Goal: Task Accomplishment & Management: Manage account settings

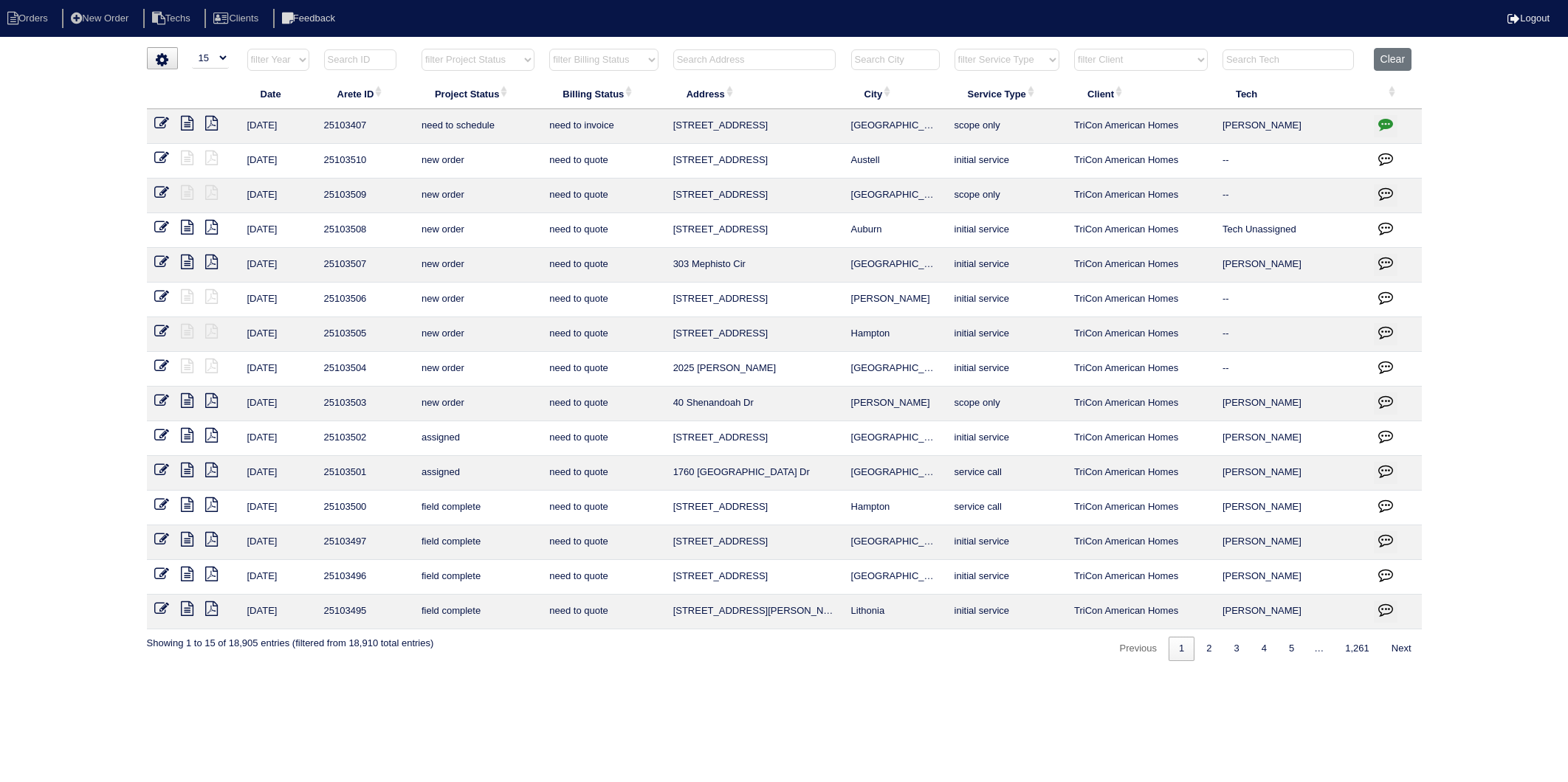
select select "15"
click at [1383, 55] on button "Clear" at bounding box center [1393, 59] width 37 height 23
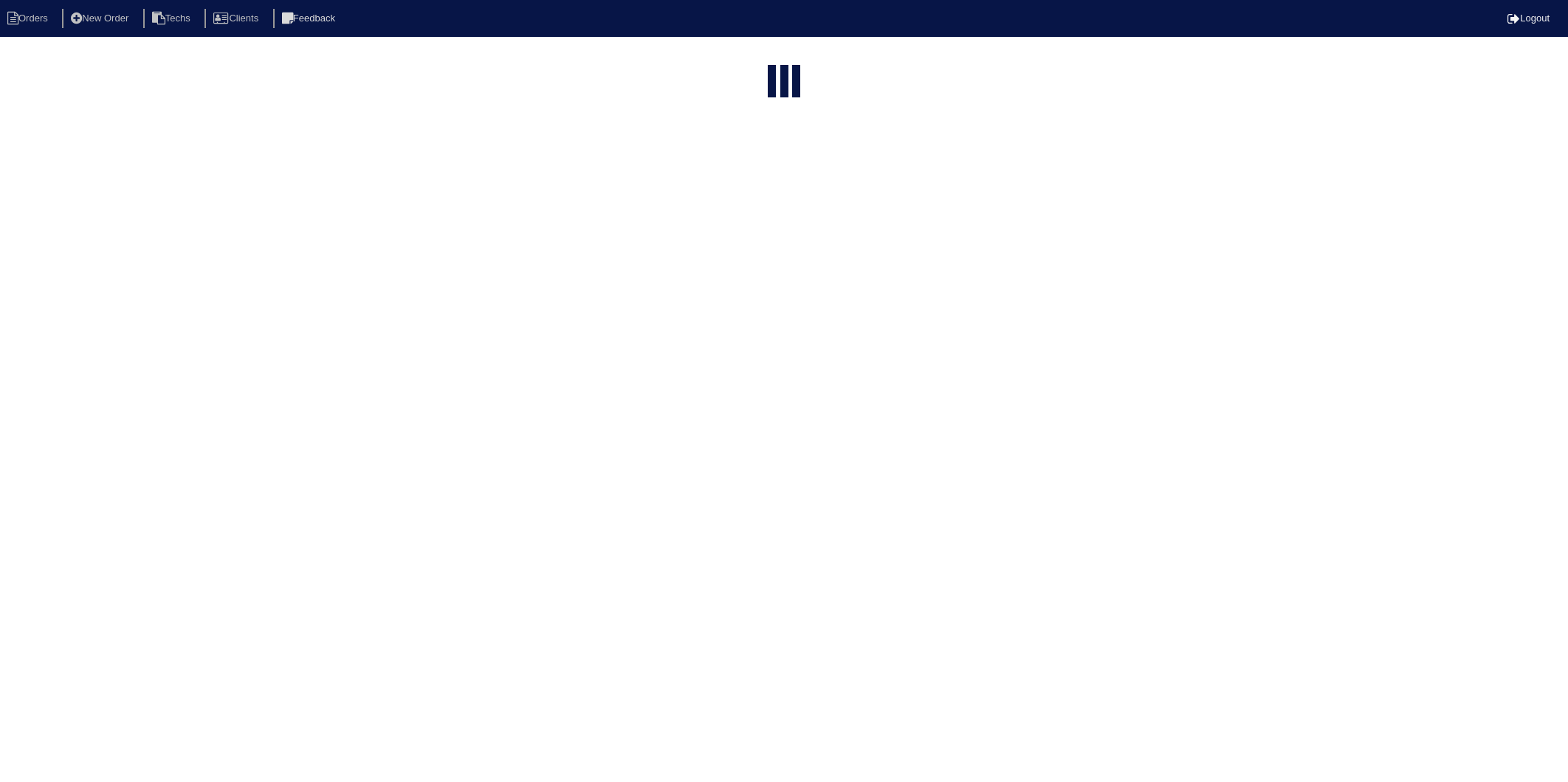
select select "15"
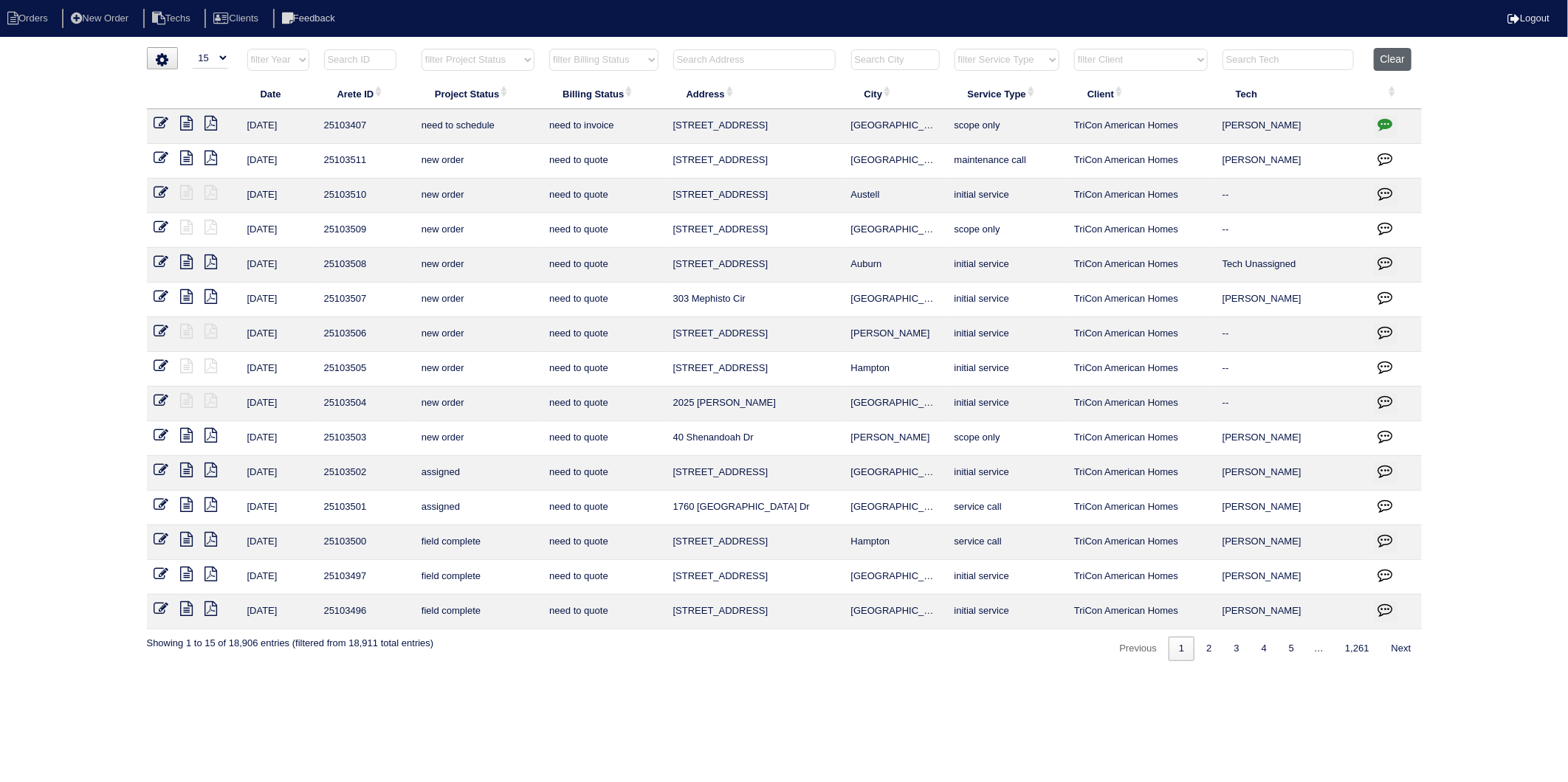
click at [1396, 55] on button "Clear" at bounding box center [1393, 59] width 37 height 23
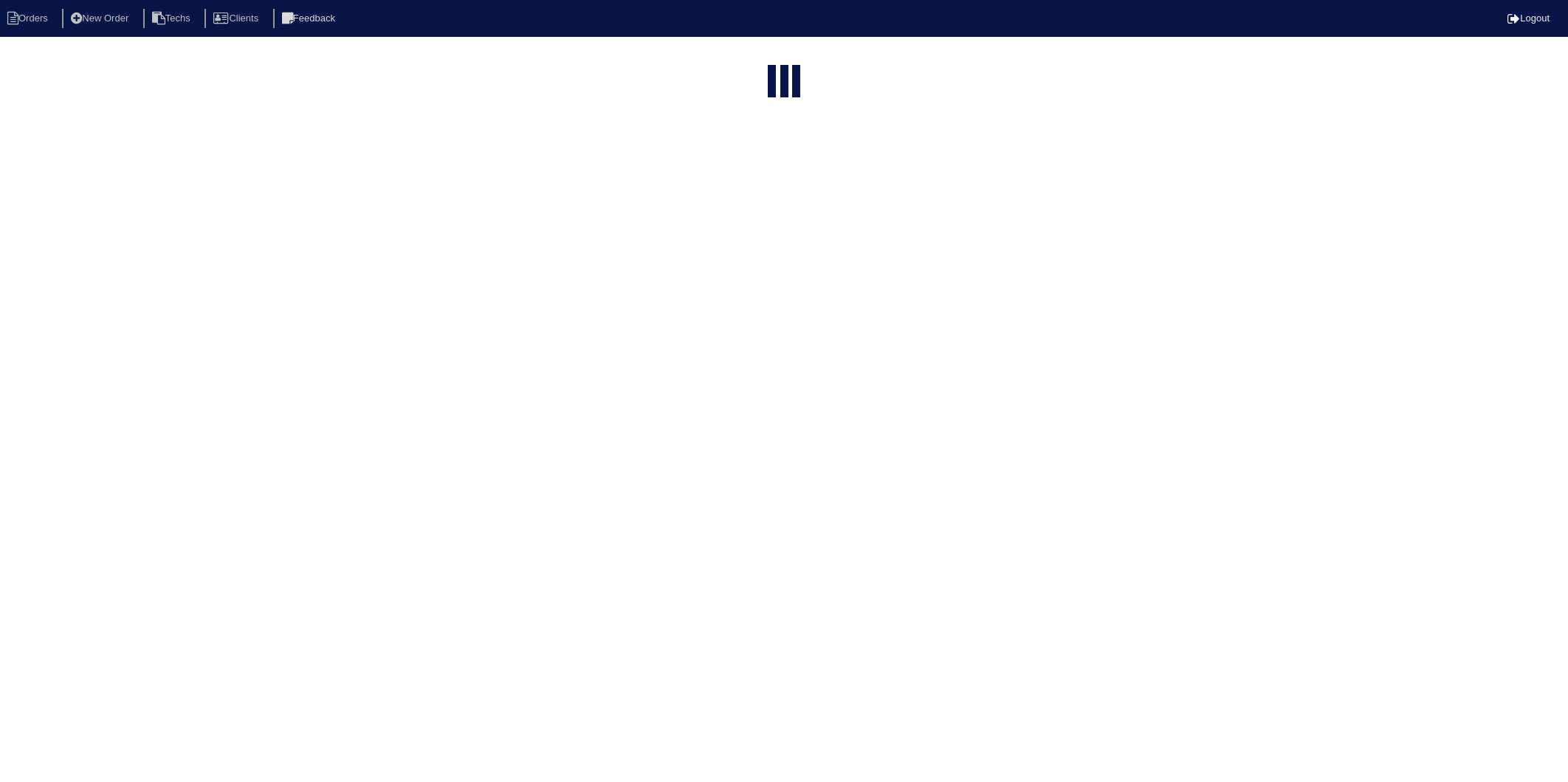
select select "15"
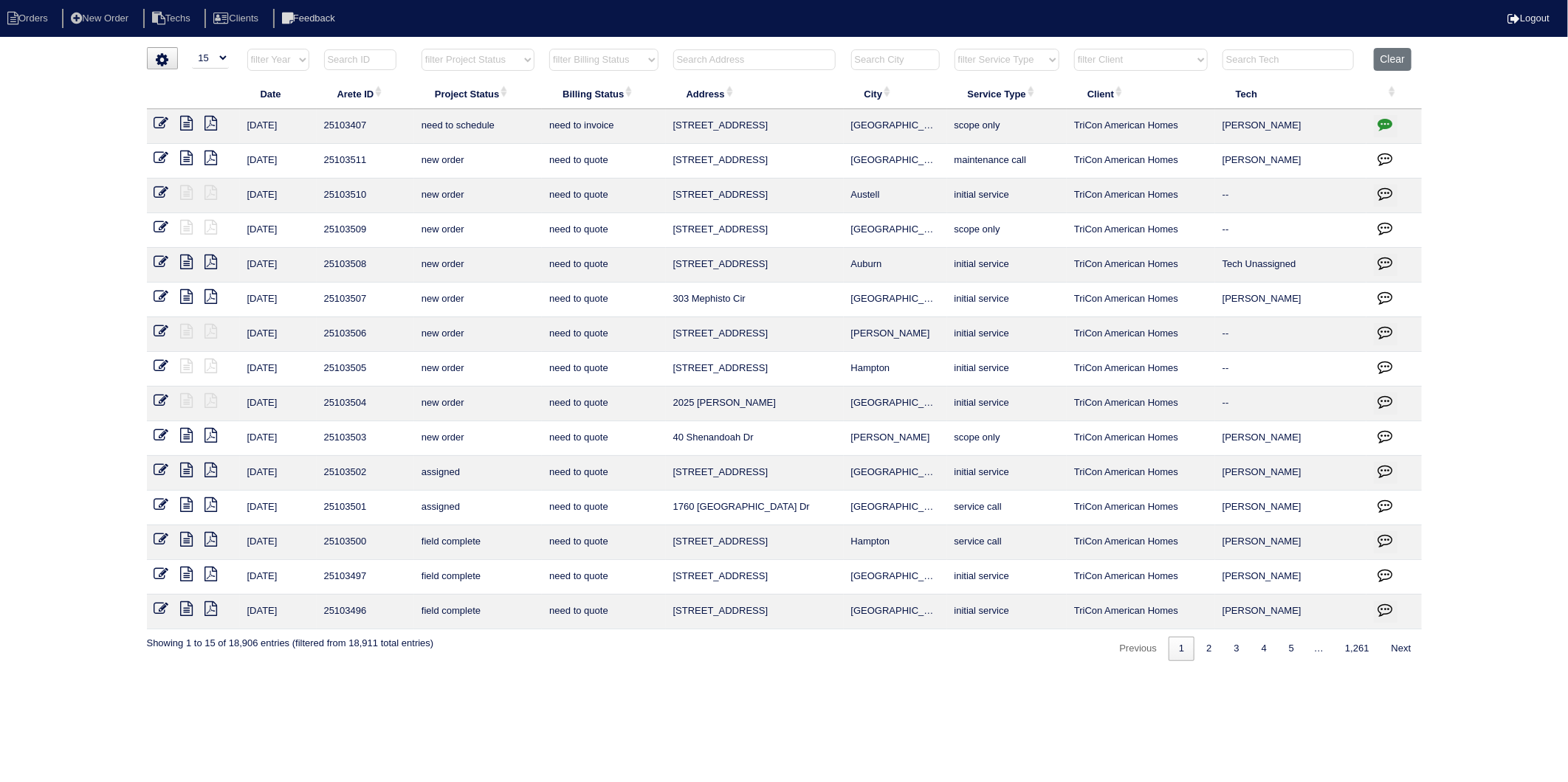
click at [612, 64] on select "filter Billing Status -- Any Billing Status -- need to quote quoted need to inv…" at bounding box center [603, 60] width 108 height 22
click at [550, 49] on select "filter Billing Status -- Any Billing Status -- need to quote quoted need to inv…" at bounding box center [603, 60] width 108 height 22
select select "need to invoice"
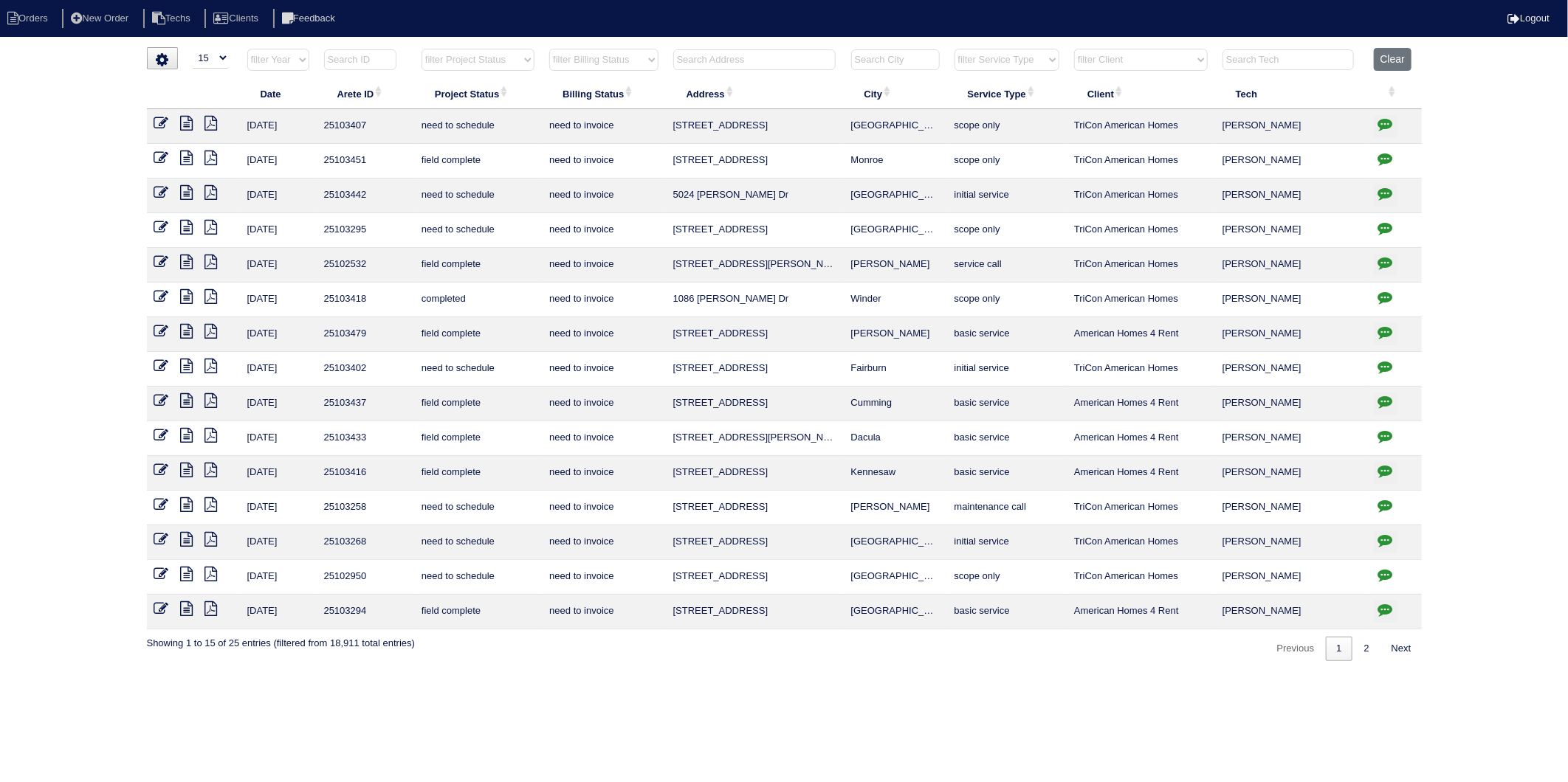
click at [188, 157] on icon at bounding box center [187, 157] width 12 height 15
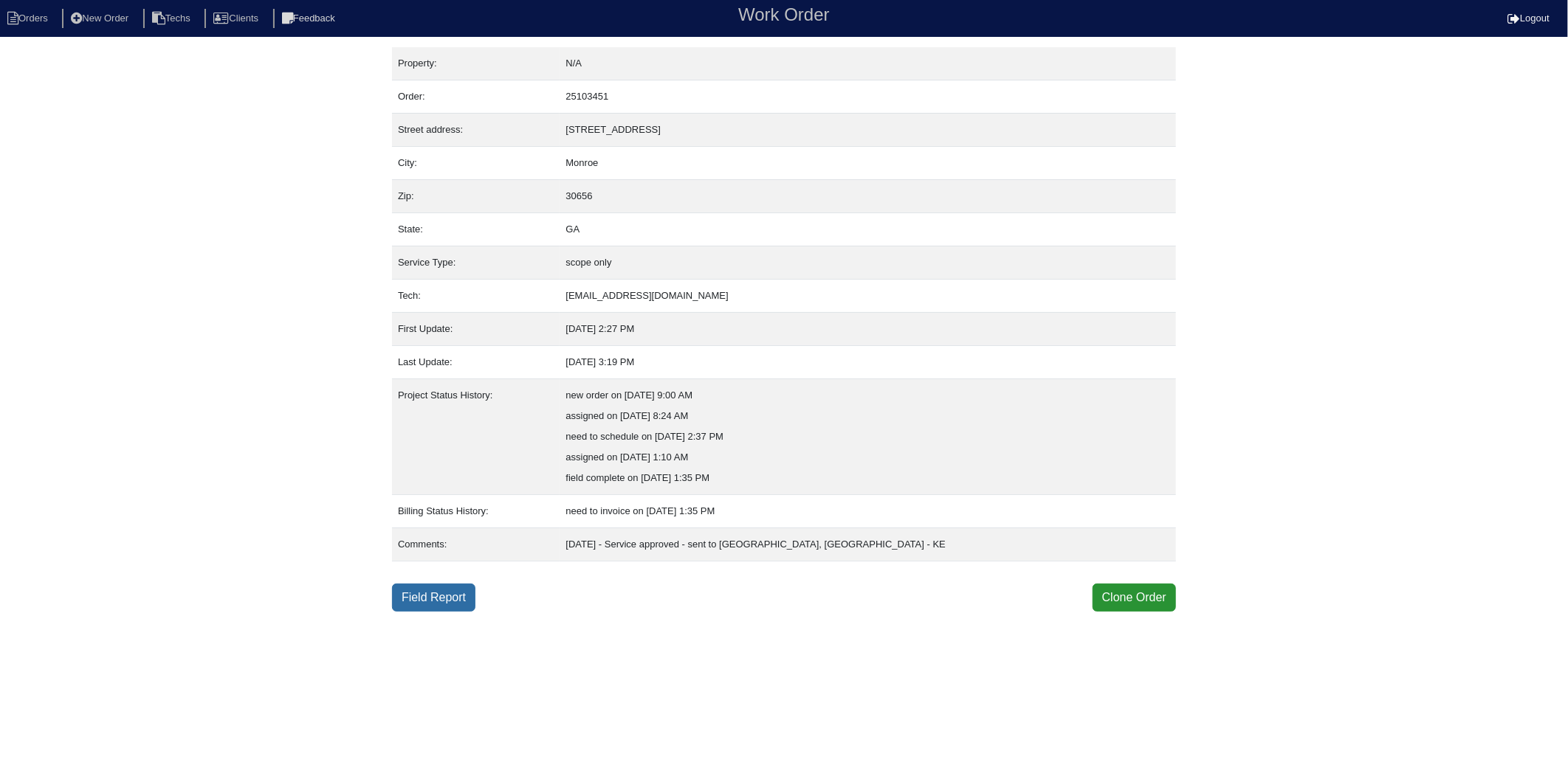
drag, startPoint x: 445, startPoint y: 601, endPoint x: 434, endPoint y: 597, distance: 11.7
click at [445, 601] on link "Field Report" at bounding box center [433, 597] width 83 height 28
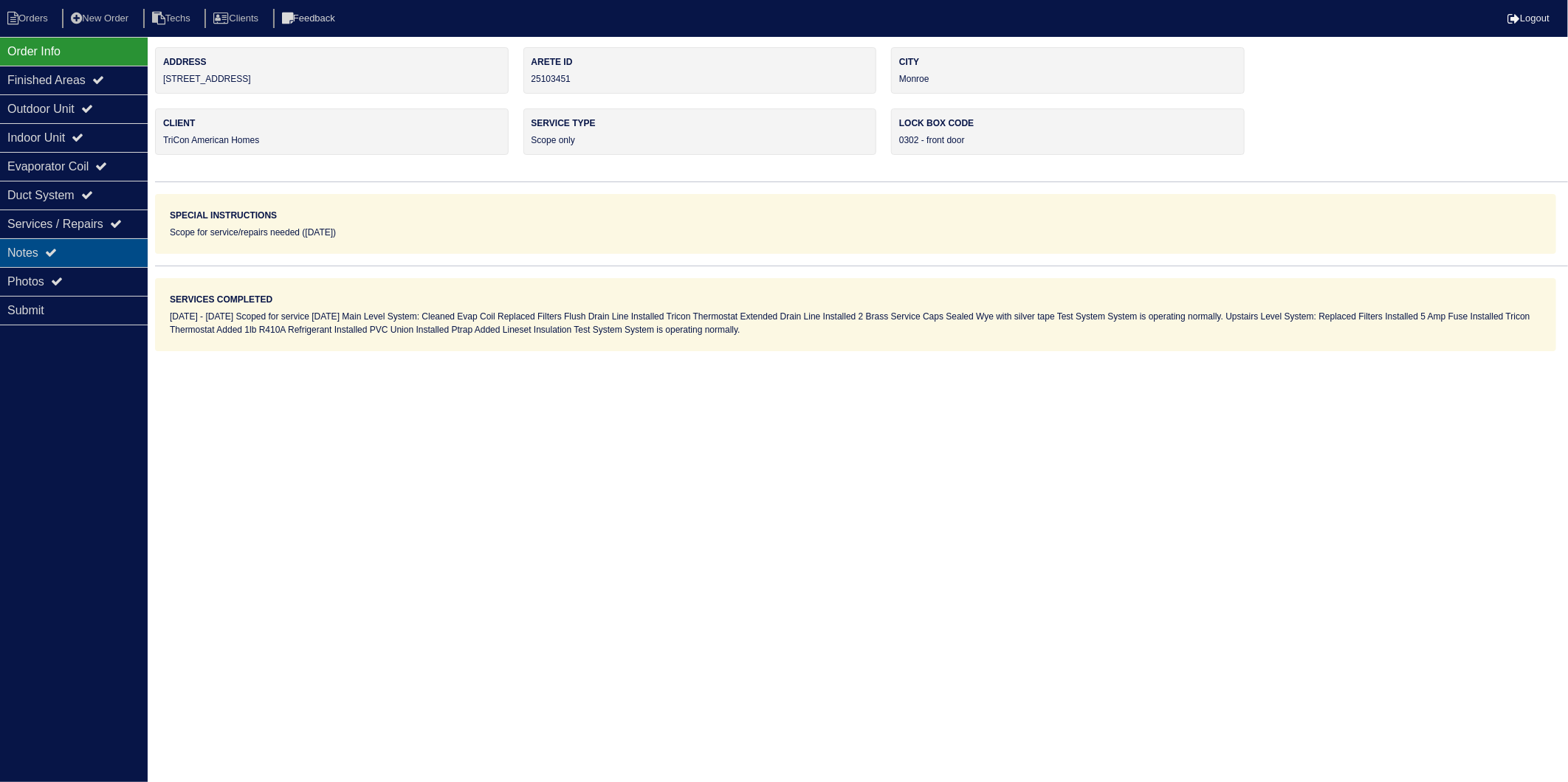
click at [30, 252] on div "Notes" at bounding box center [73, 252] width 147 height 29
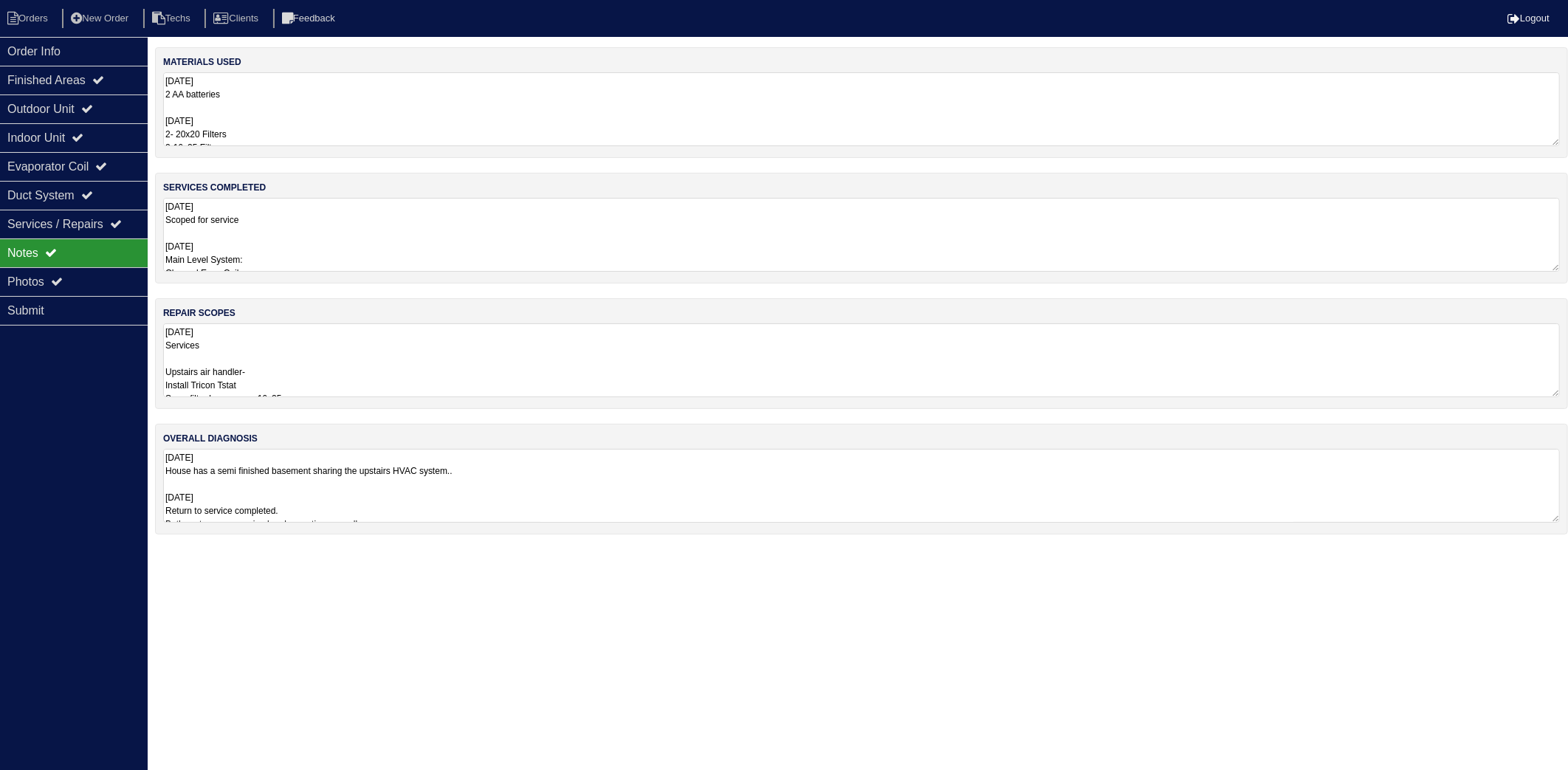
click at [283, 106] on textarea "9.19.25 2 AA batteries 9/23/25 2- 20x20 Filters 2-16x25 Filters 1- PVC Union 2-…" at bounding box center [861, 109] width 1397 height 74
click at [45, 26] on li "Orders" at bounding box center [30, 19] width 60 height 20
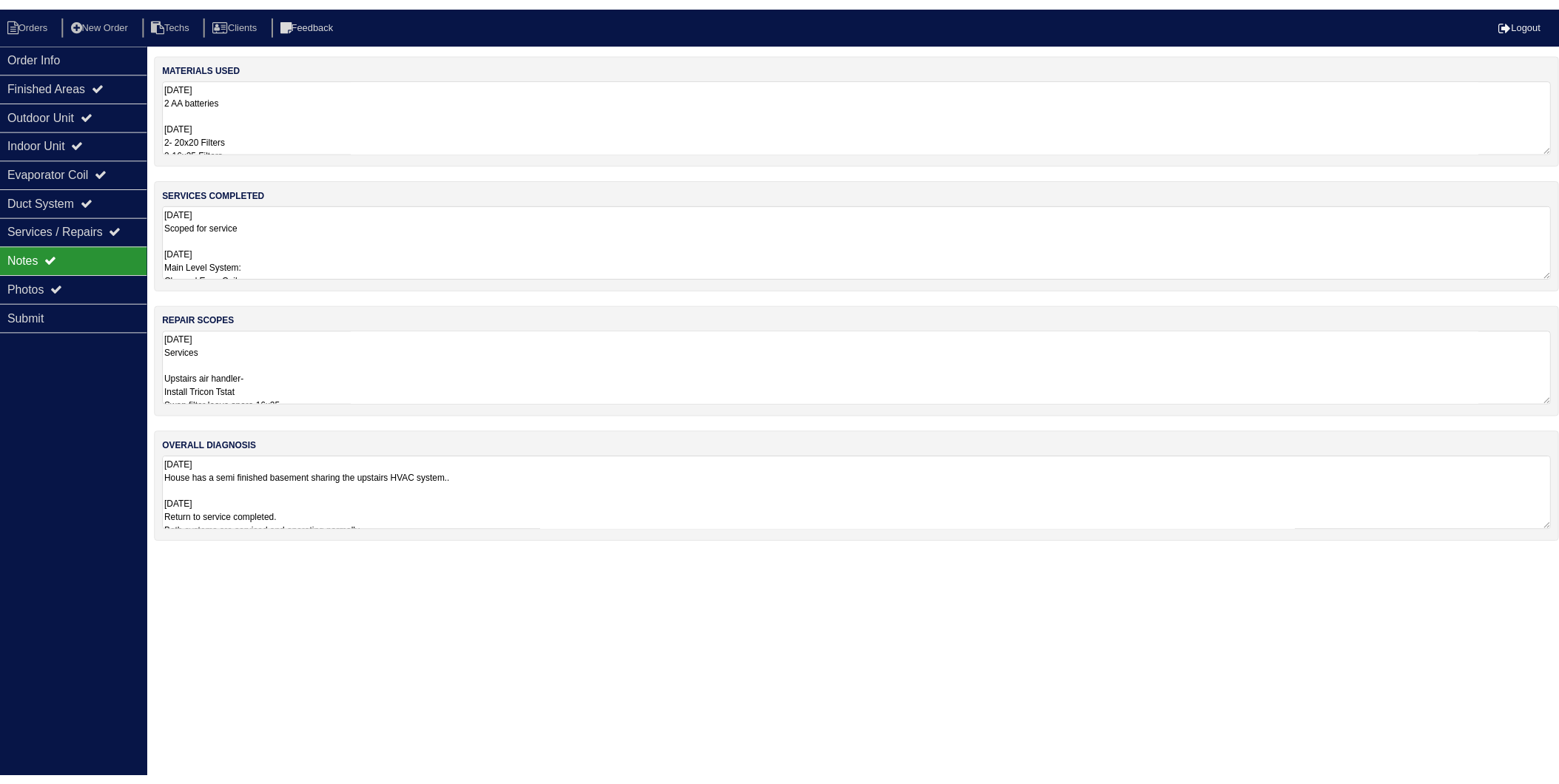
select select "15"
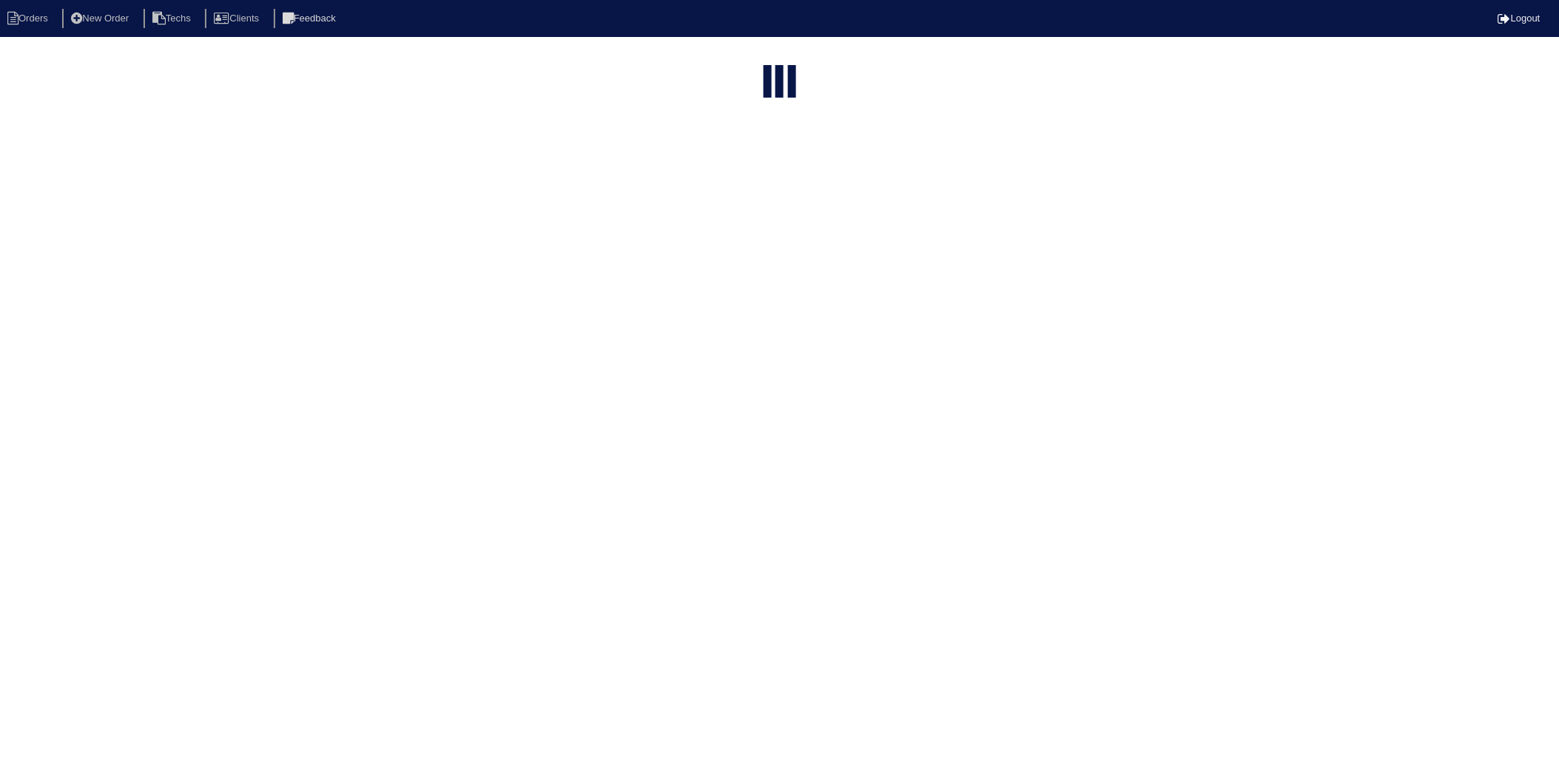
select select "need to invoice"
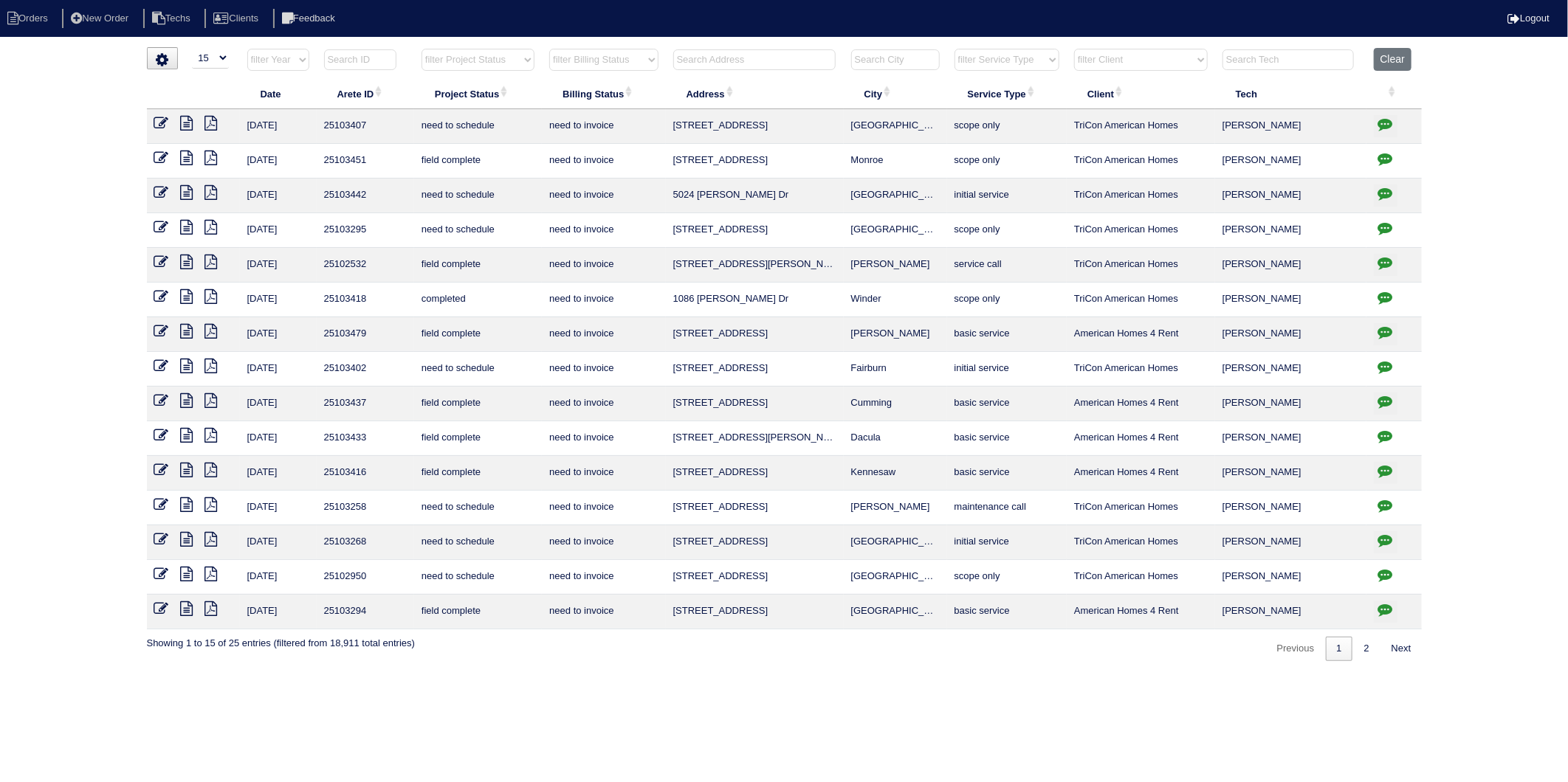
click at [158, 150] on icon at bounding box center [161, 157] width 15 height 15
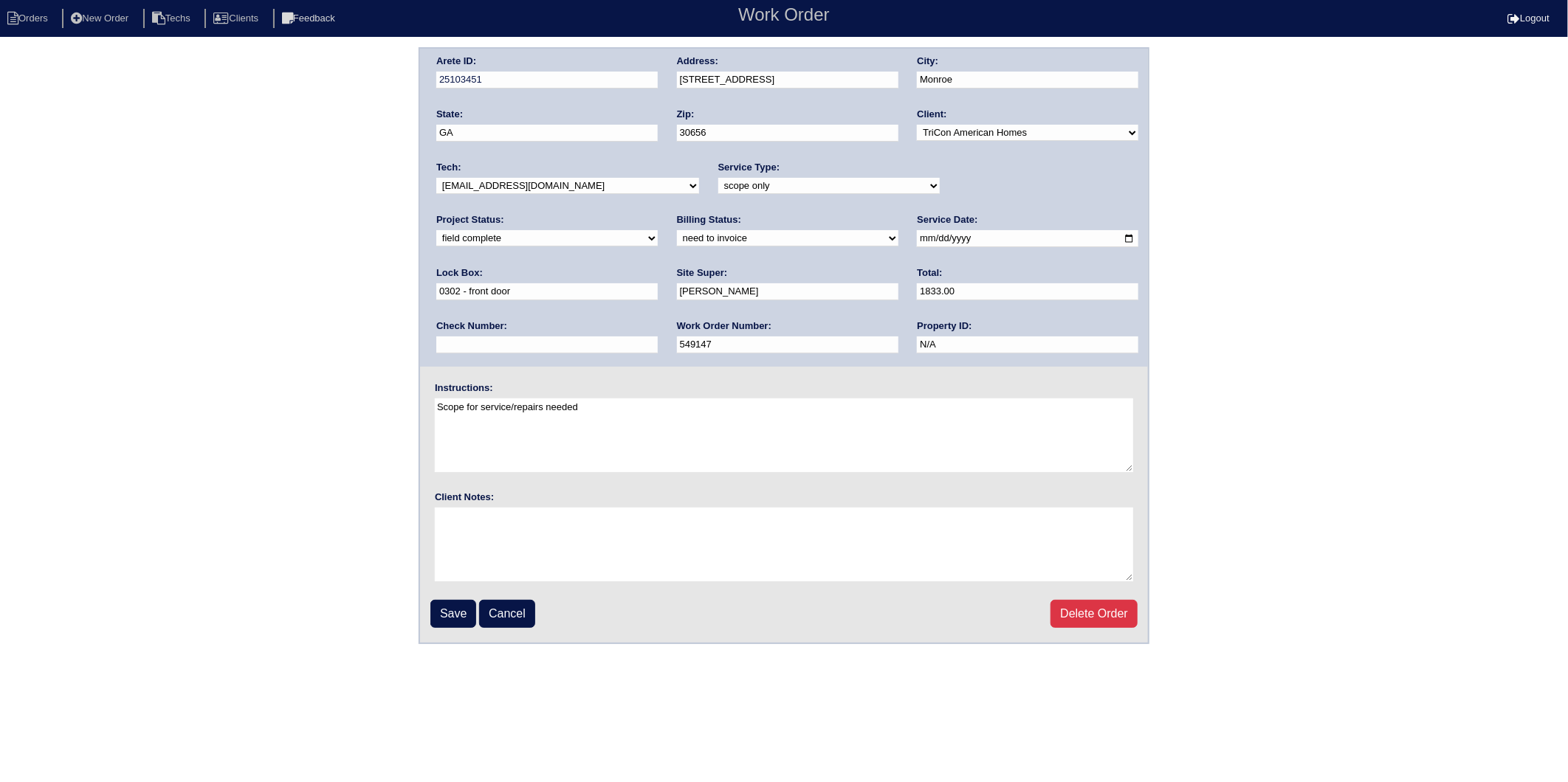
click at [677, 245] on select "need to quote quoted need to invoice invoiced paid warranty purchase order need…" at bounding box center [788, 238] width 221 height 16
click at [677, 231] on select "need to quote quoted need to invoice invoiced paid warranty purchase order need…" at bounding box center [788, 238] width 221 height 16
select select "invoiced"
click at [677, 231] on select "need to quote quoted need to invoice invoiced paid warranty purchase order need…" at bounding box center [788, 238] width 221 height 16
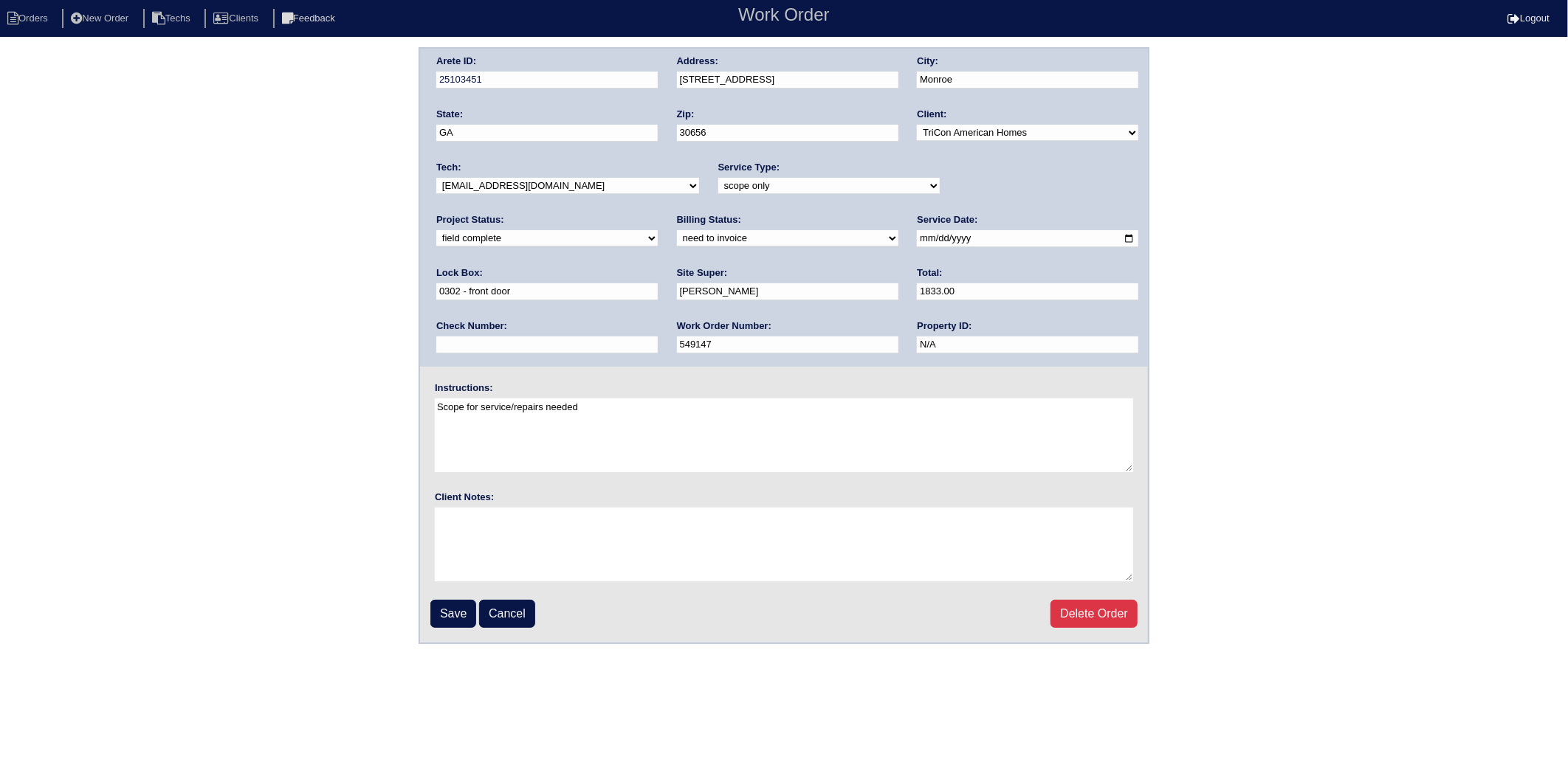
click at [446, 625] on fieldset "Arete ID: 25103451 Address: 1770 River Bluff Rd City: Monroe State: GA Zip: 306…" at bounding box center [784, 346] width 728 height 594
click at [454, 605] on input "Save" at bounding box center [453, 614] width 46 height 28
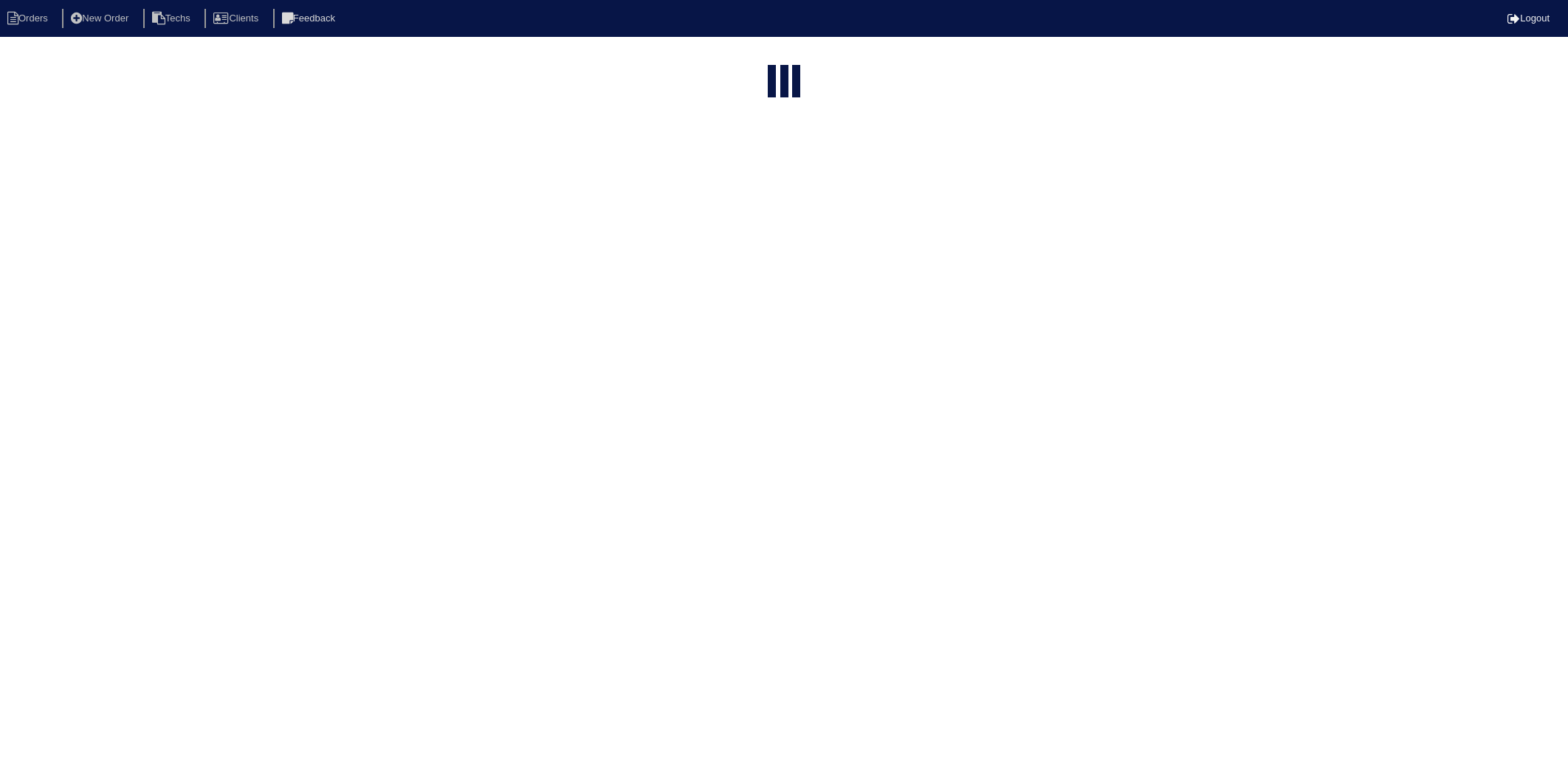
select select "15"
select select "need to invoice"
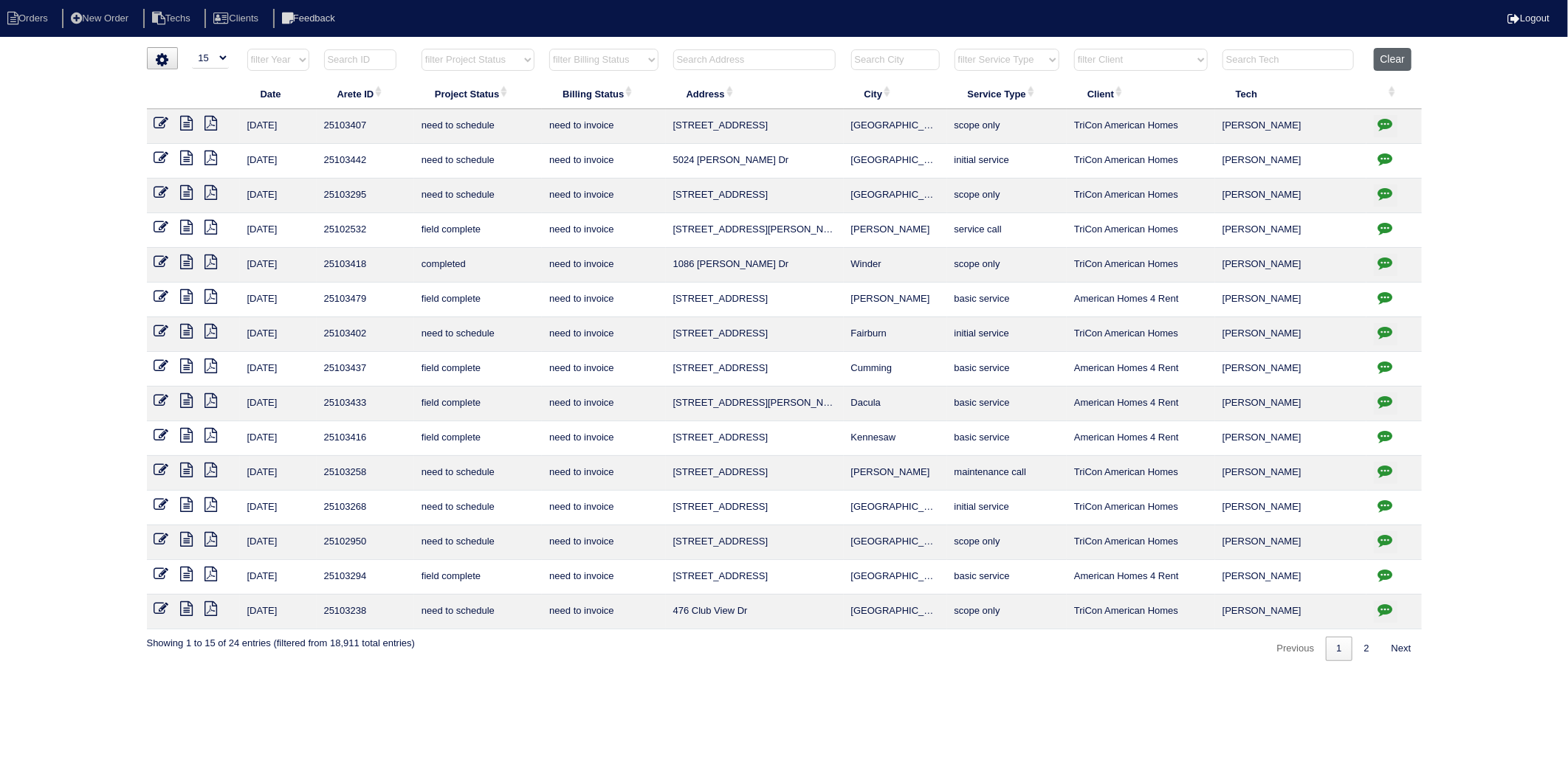
drag, startPoint x: 1406, startPoint y: 62, endPoint x: 1108, endPoint y: 72, distance: 298.2
click at [1406, 62] on button "Clear" at bounding box center [1393, 59] width 37 height 23
select select
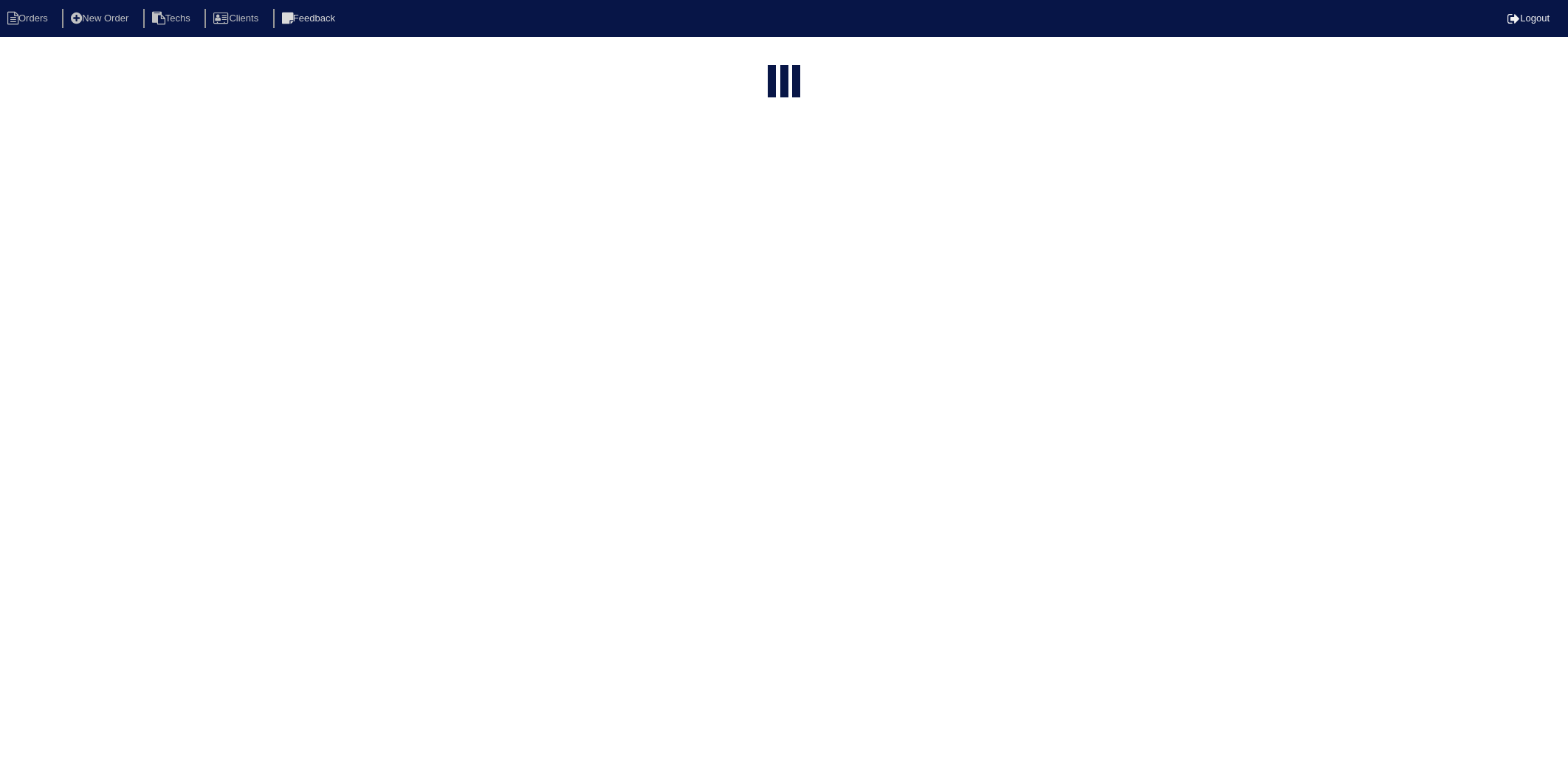
select select "15"
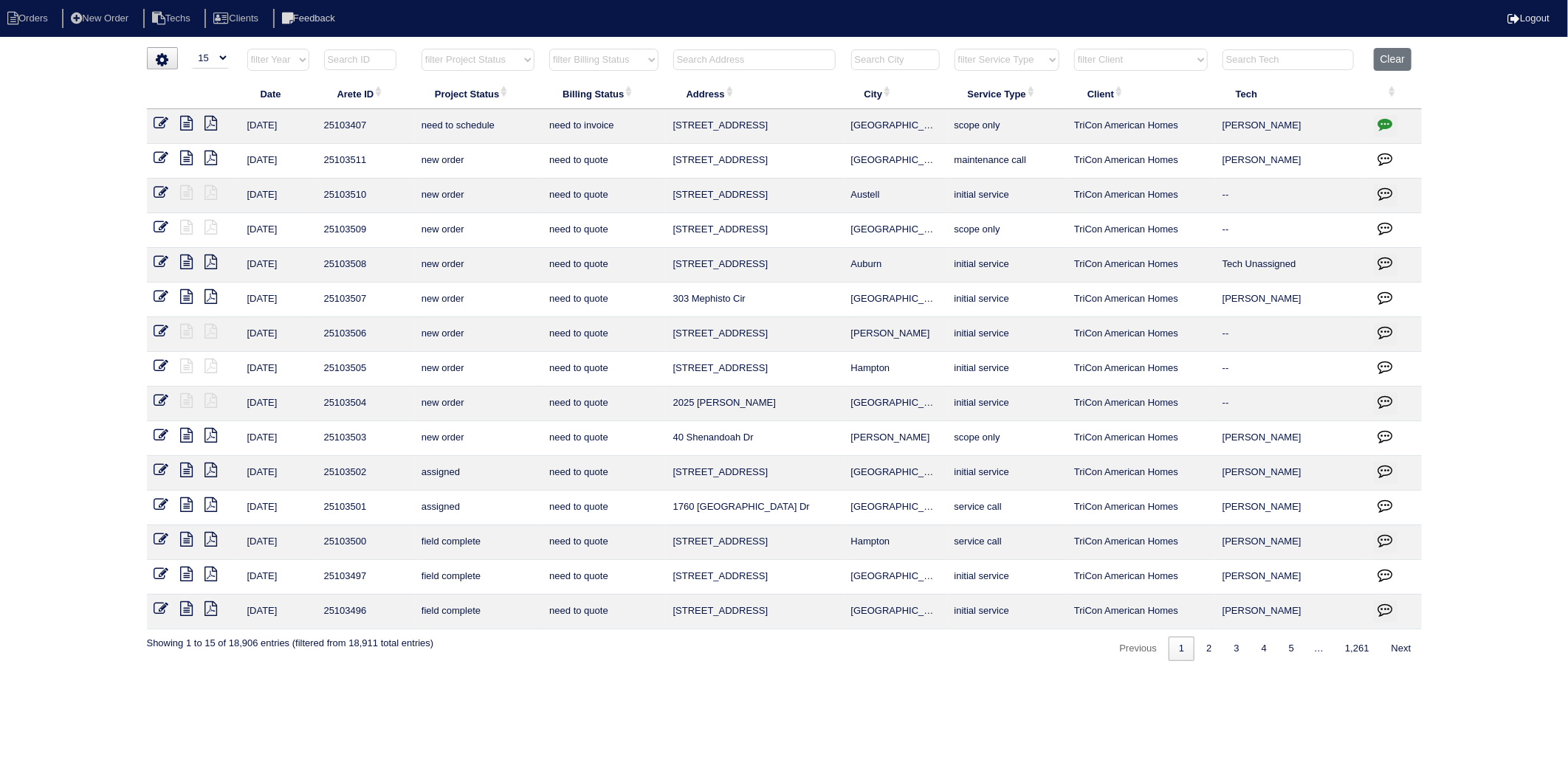
click at [697, 63] on input "text" at bounding box center [754, 59] width 162 height 21
type input "1770"
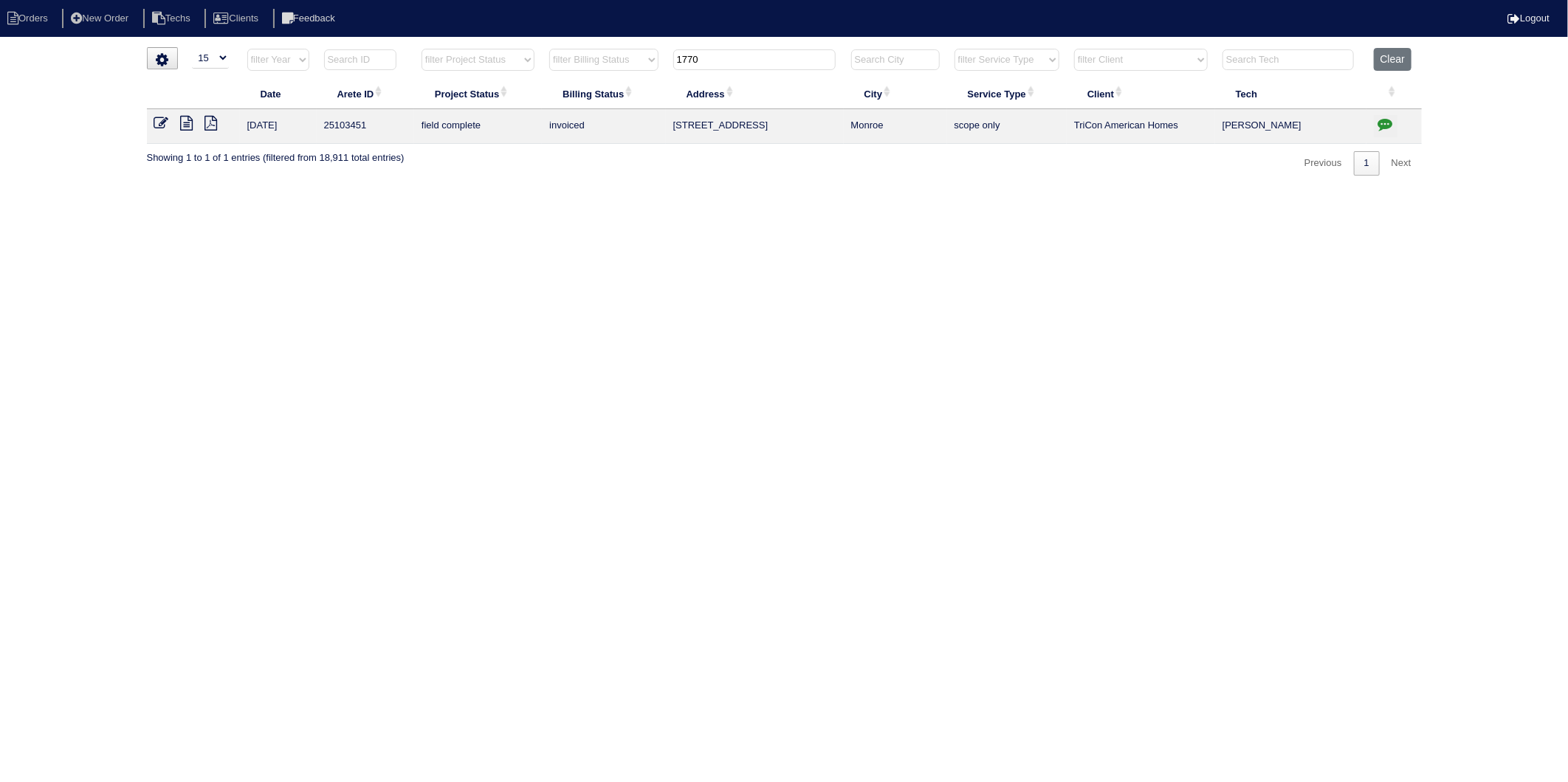
click at [210, 125] on icon at bounding box center [211, 123] width 12 height 15
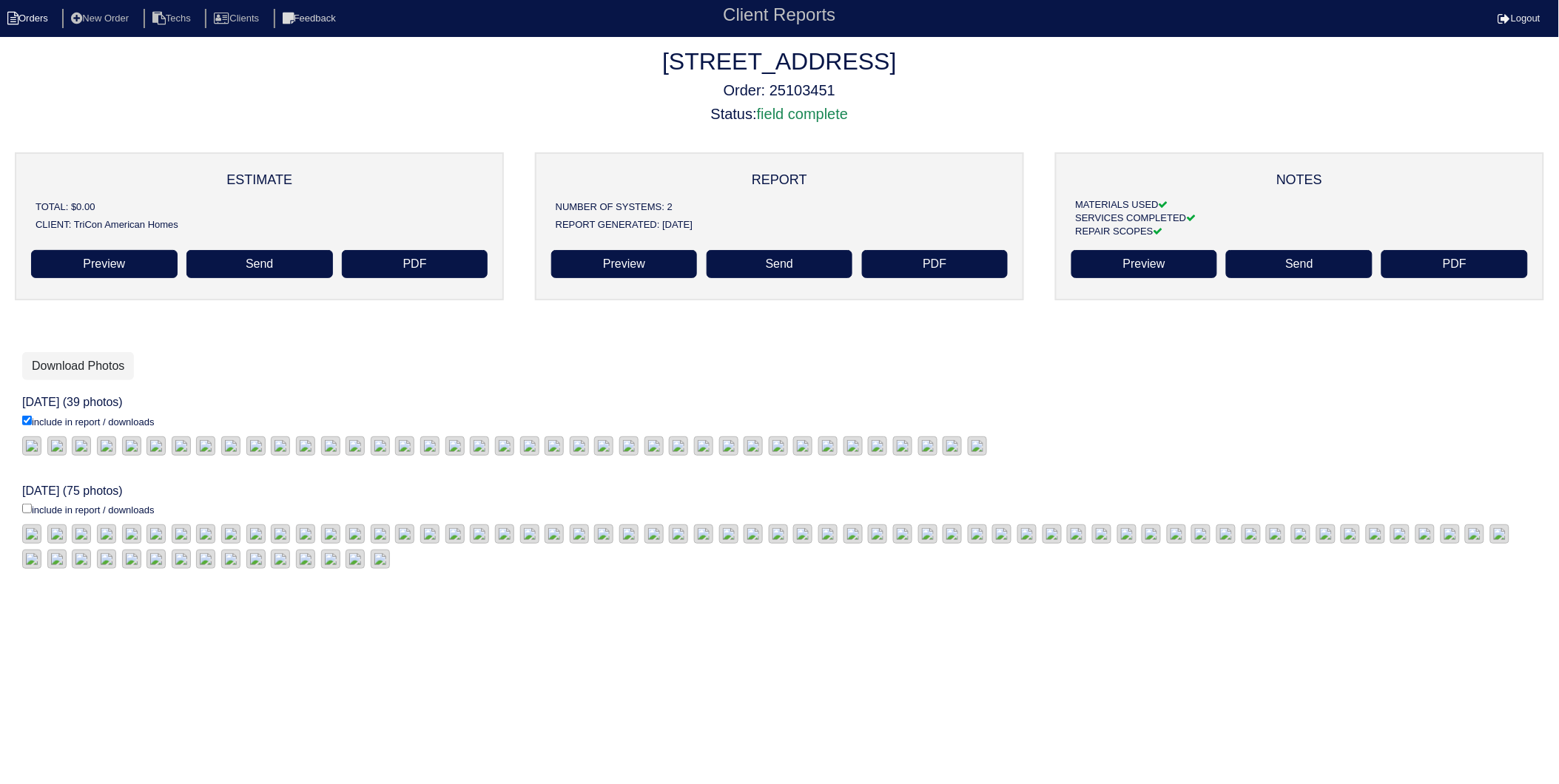
click at [21, 15] on li "Orders" at bounding box center [30, 19] width 60 height 20
select select "15"
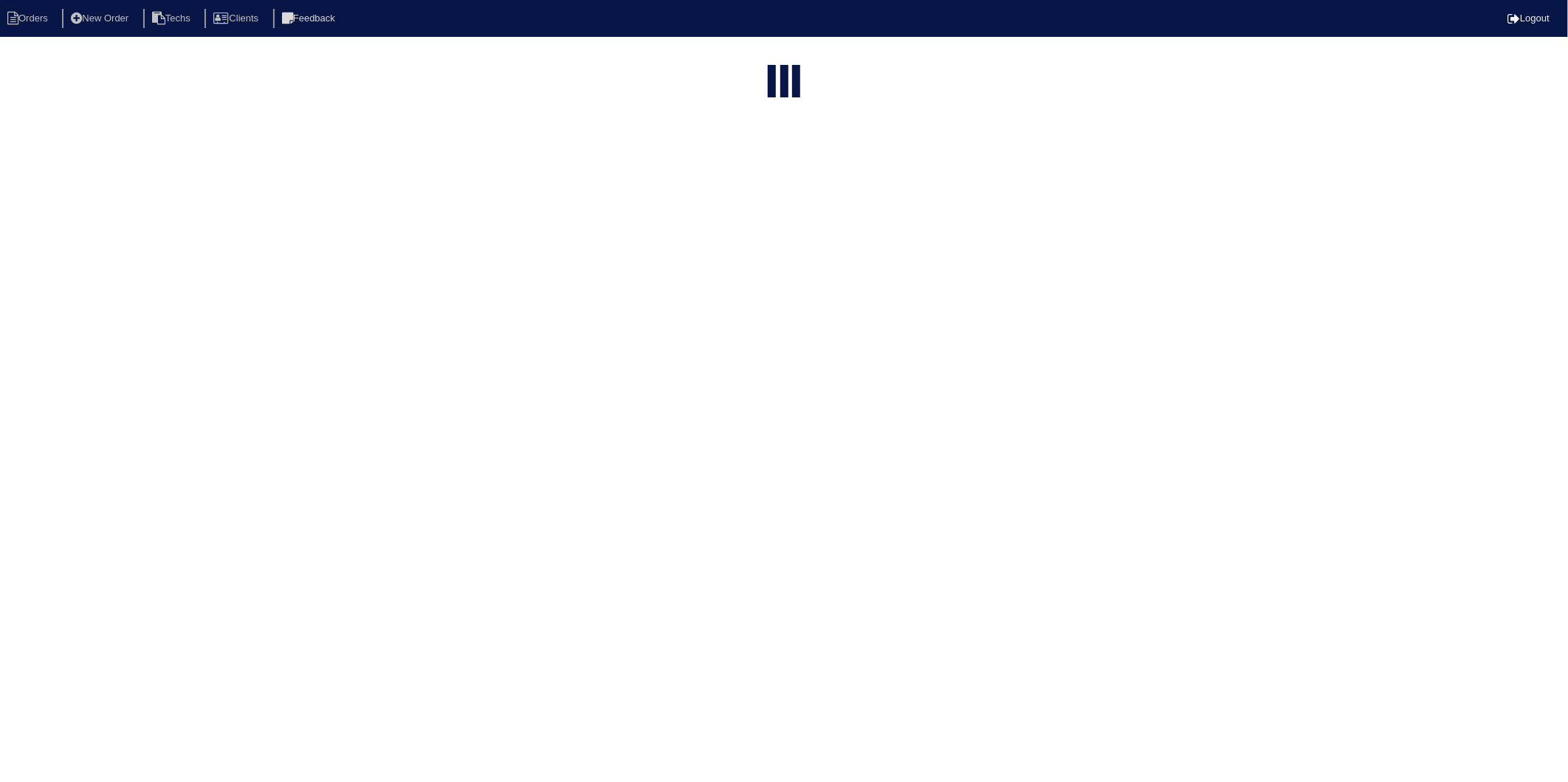
type input "1770"
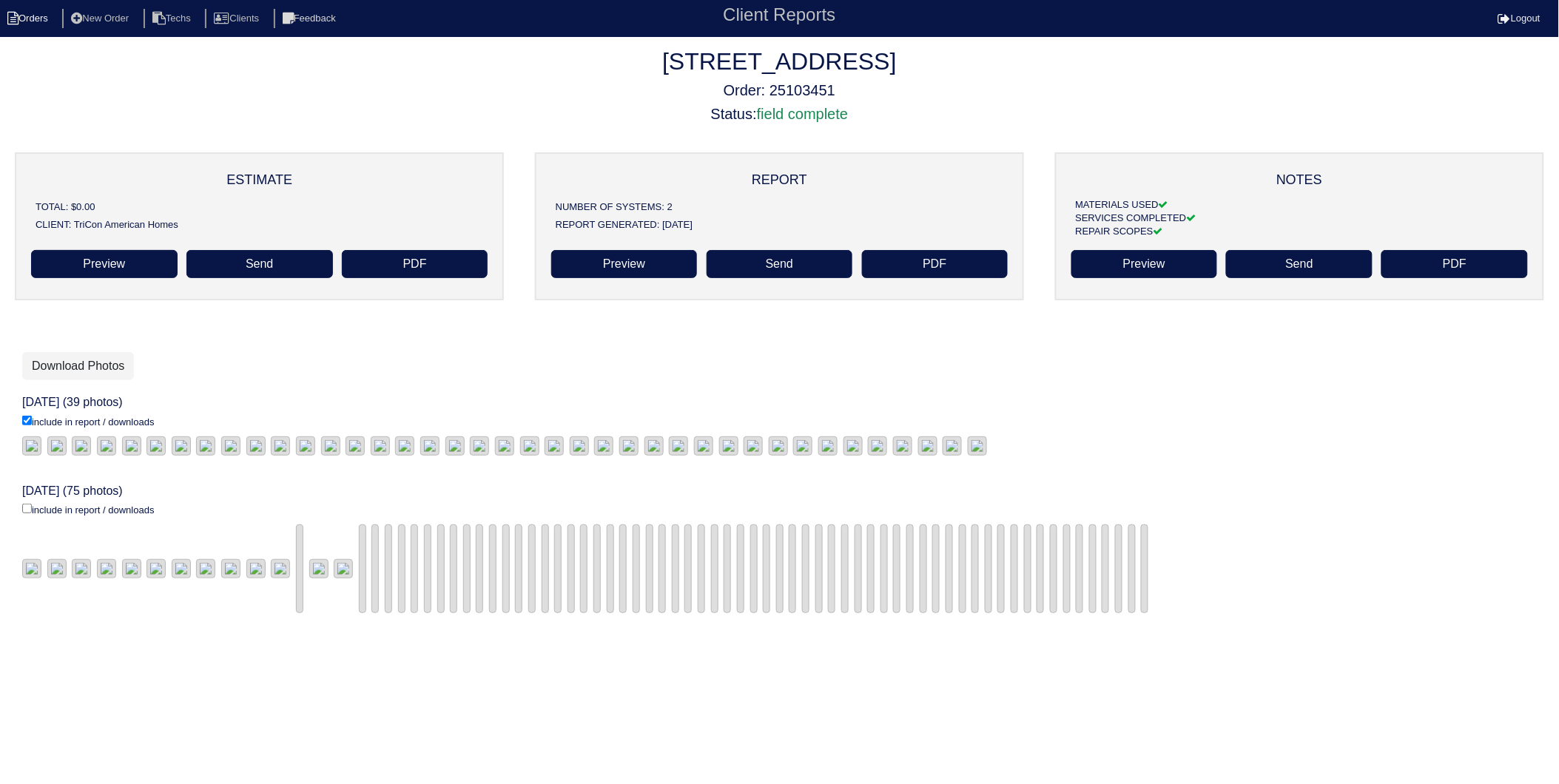
click at [40, 27] on li "Orders" at bounding box center [30, 19] width 60 height 20
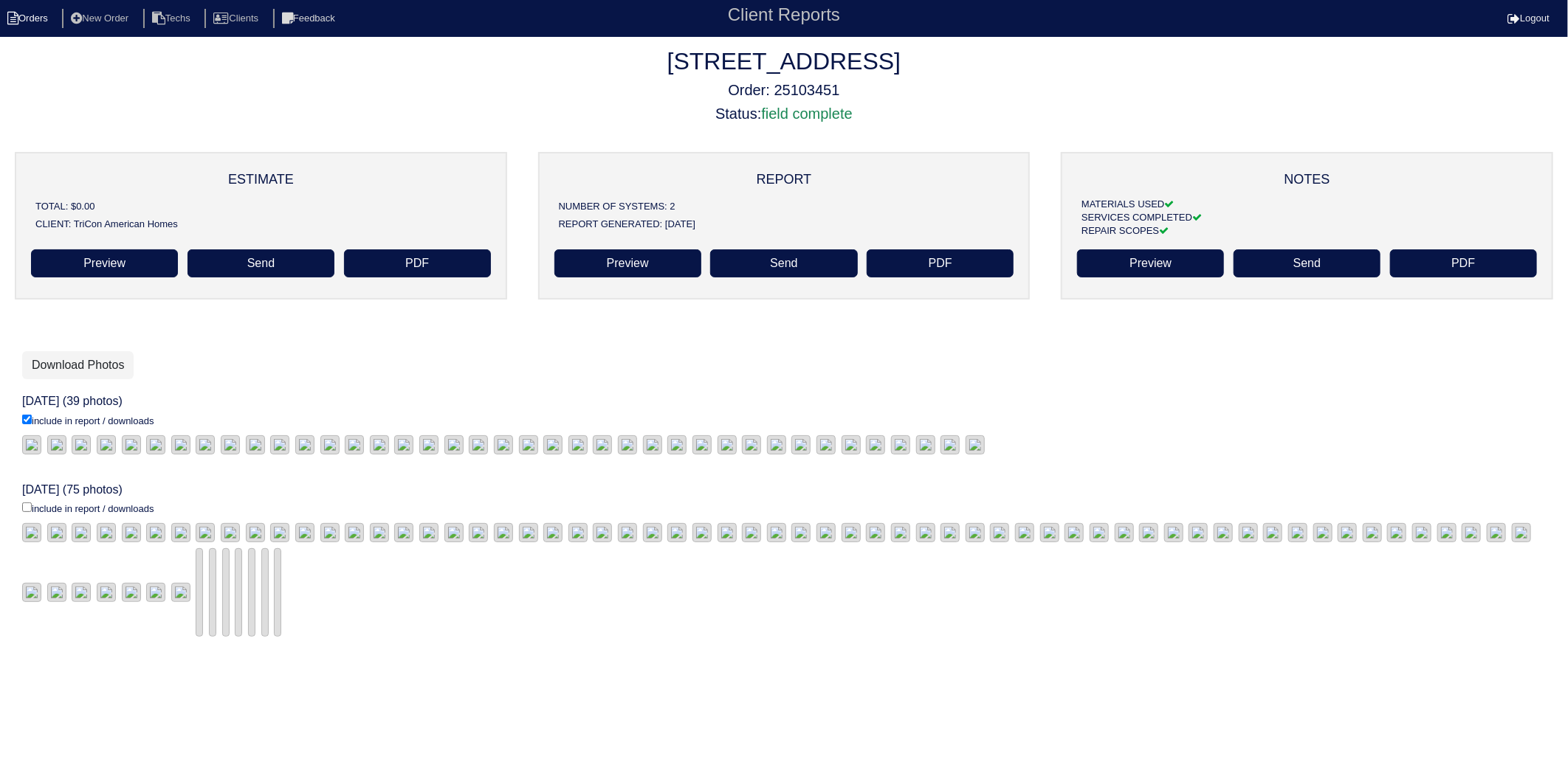
select select "15"
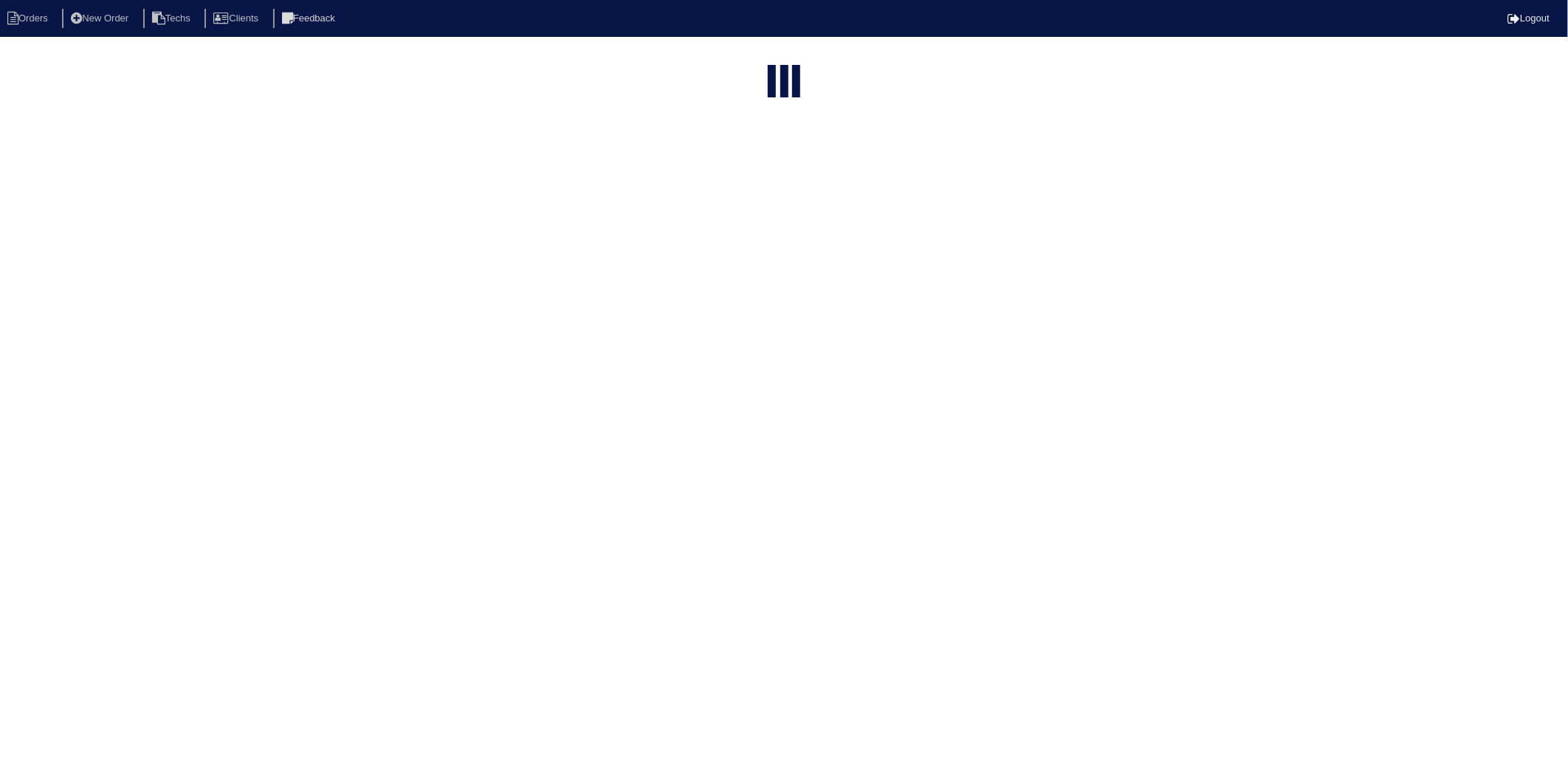
type input "1770"
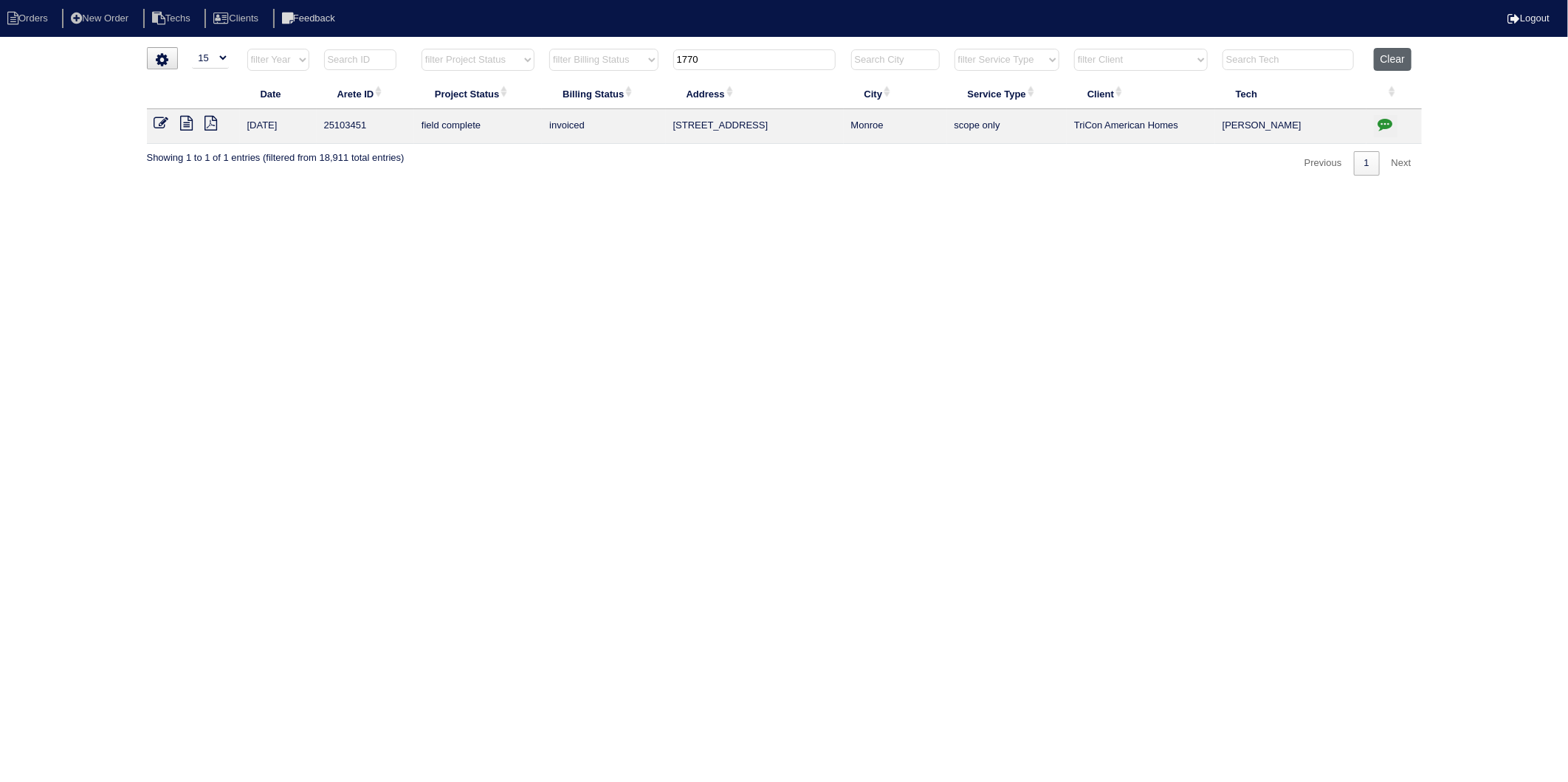
click at [1397, 61] on button "Clear" at bounding box center [1393, 59] width 37 height 23
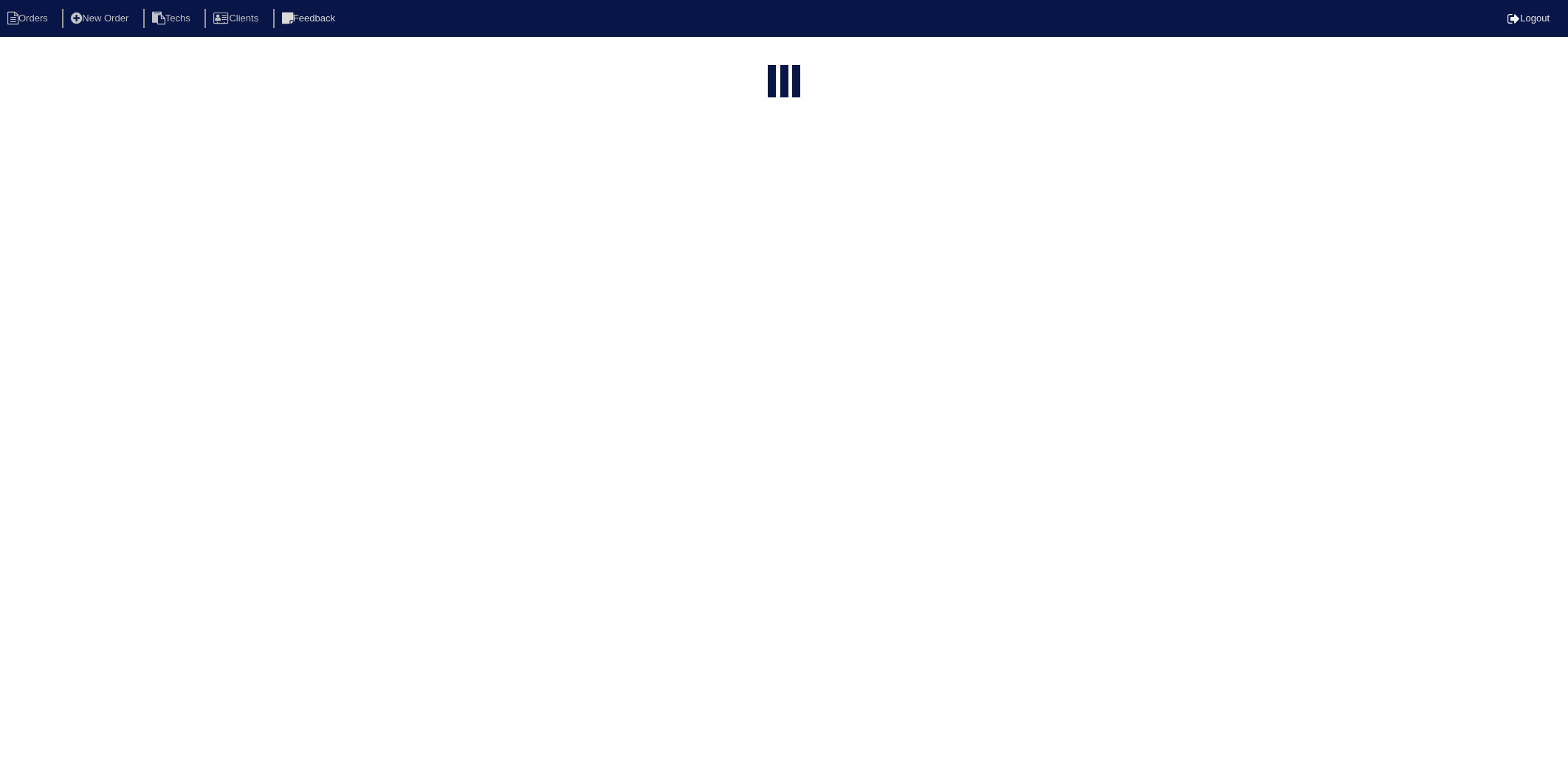
select select "15"
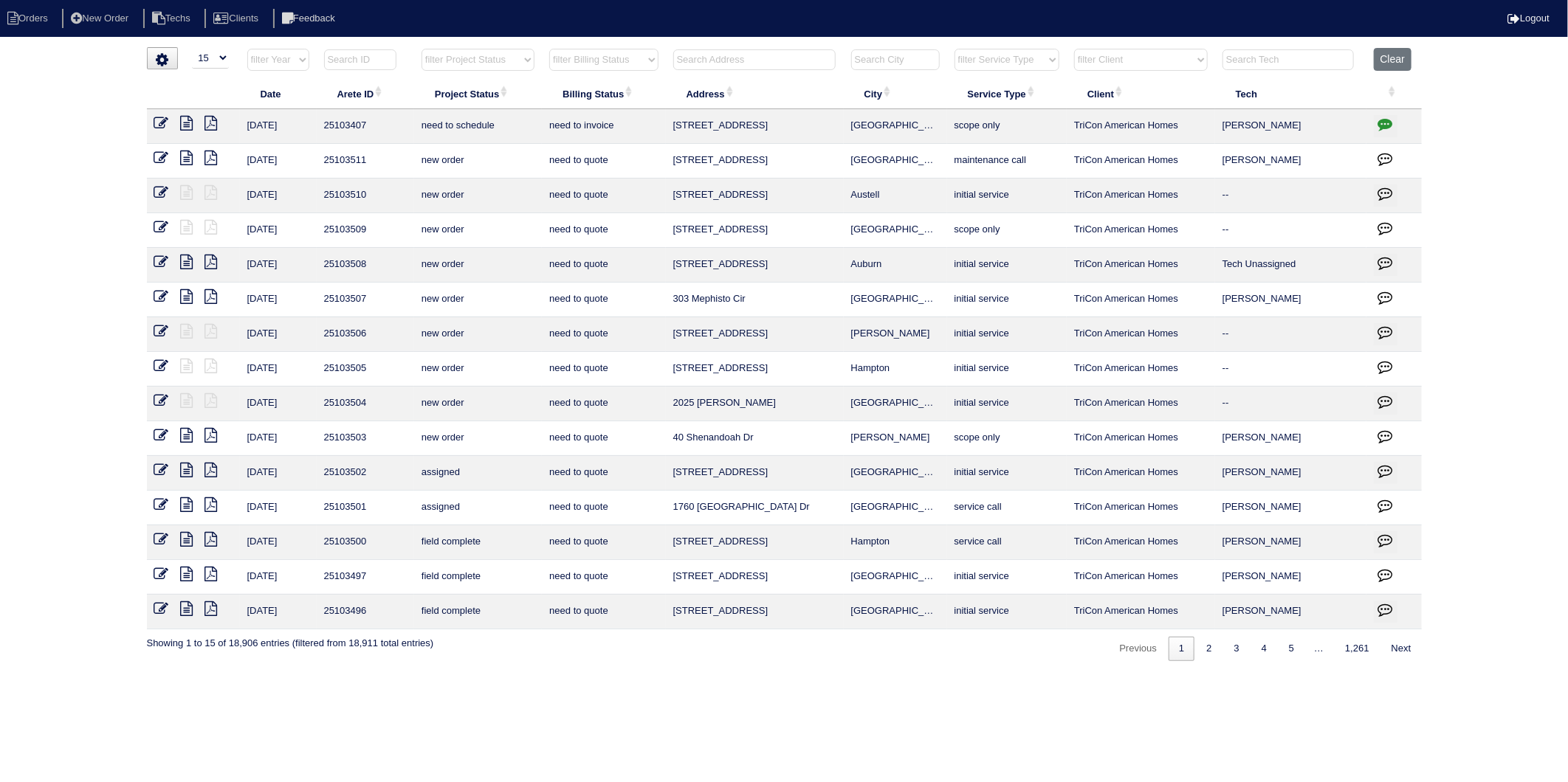
click at [630, 62] on select "filter Billing Status -- Any Billing Status -- need to quote quoted need to inv…" at bounding box center [603, 60] width 108 height 22
click at [550, 49] on select "filter Billing Status -- Any Billing Status -- need to quote quoted need to inv…" at bounding box center [603, 60] width 108 height 22
select select "need to invoice"
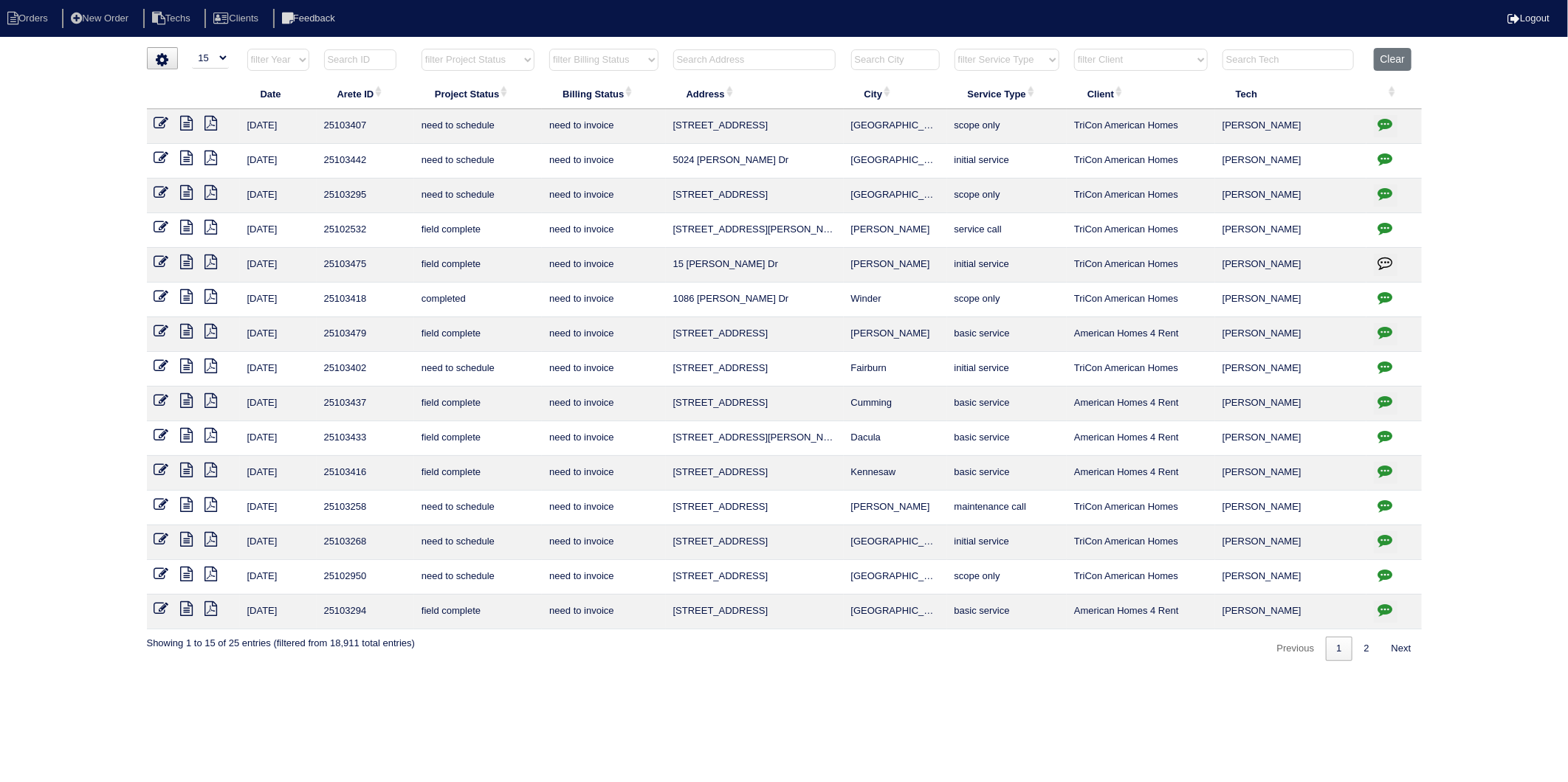
click at [164, 262] on icon at bounding box center [161, 262] width 15 height 15
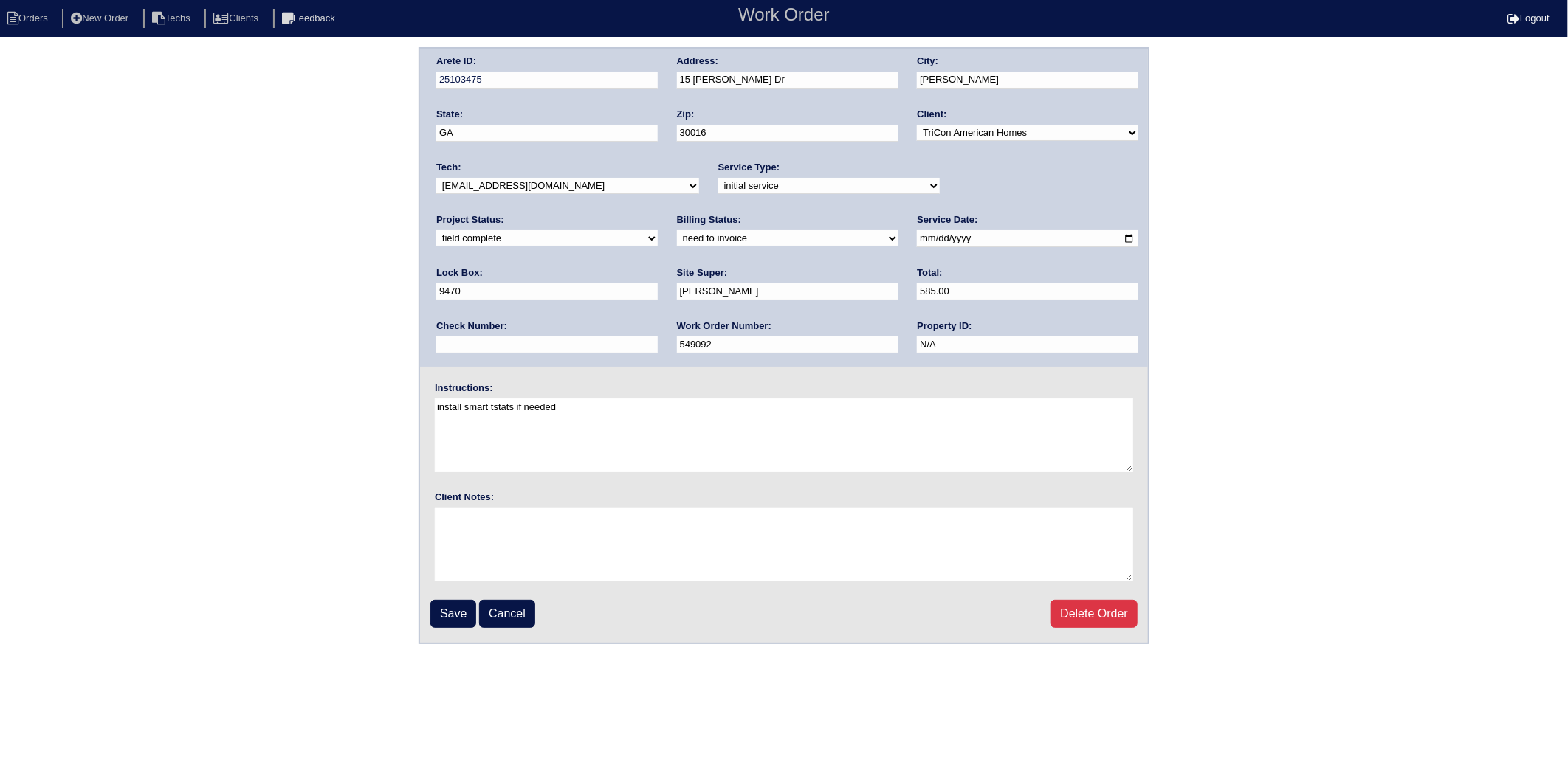
click at [677, 234] on select "need to quote quoted need to invoice invoiced paid warranty purchase order need…" at bounding box center [788, 238] width 221 height 16
select select "invoiced"
click at [677, 231] on select "need to quote quoted need to invoice invoiced paid warranty purchase order need…" at bounding box center [788, 238] width 221 height 16
click at [443, 607] on input "Save" at bounding box center [453, 614] width 46 height 28
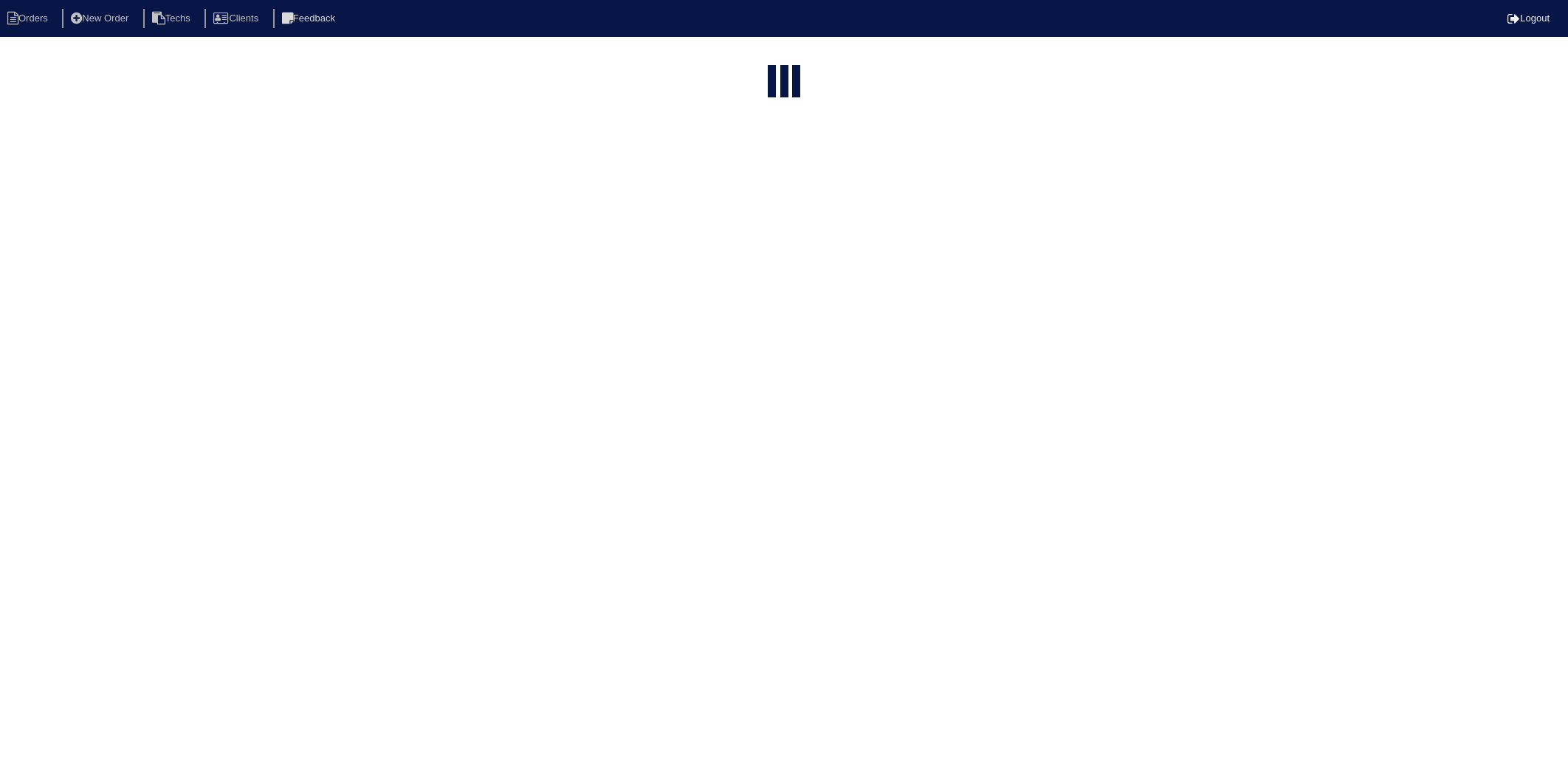
select select "15"
select select "need to invoice"
